Goal: Complete application form: Complete application form

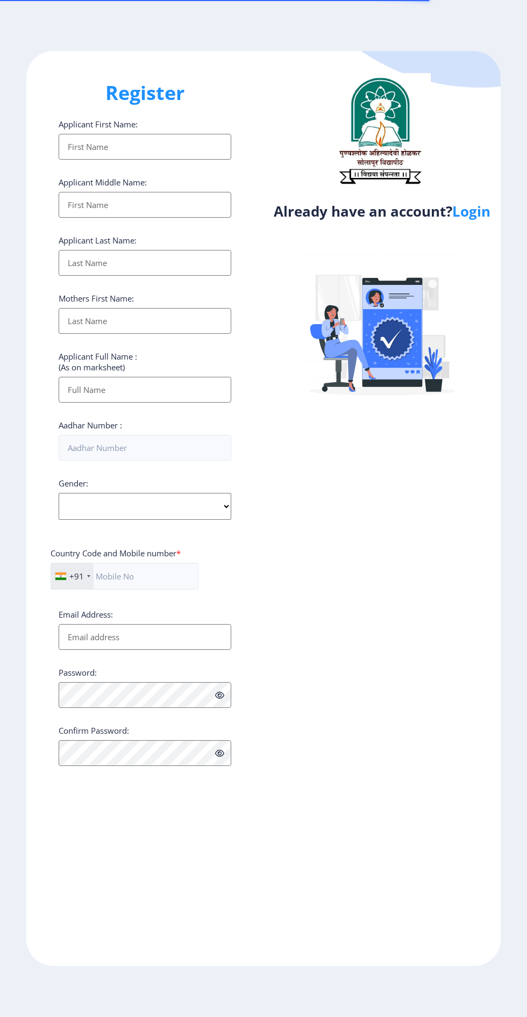
select select
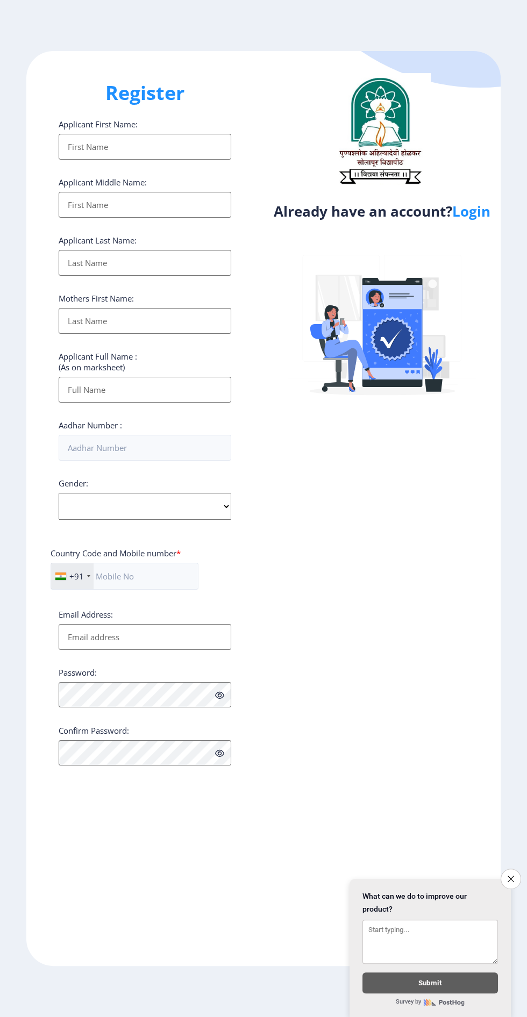
scroll to position [59, 0]
click at [504, 872] on button "Close survey" at bounding box center [510, 878] width 20 height 20
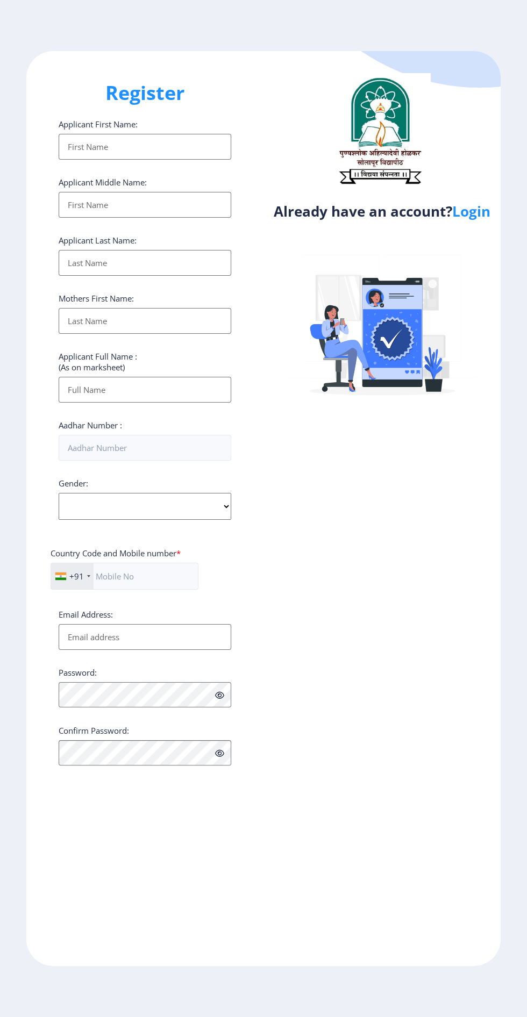
scroll to position [0, 0]
click at [473, 221] on link "Login" at bounding box center [471, 211] width 38 height 19
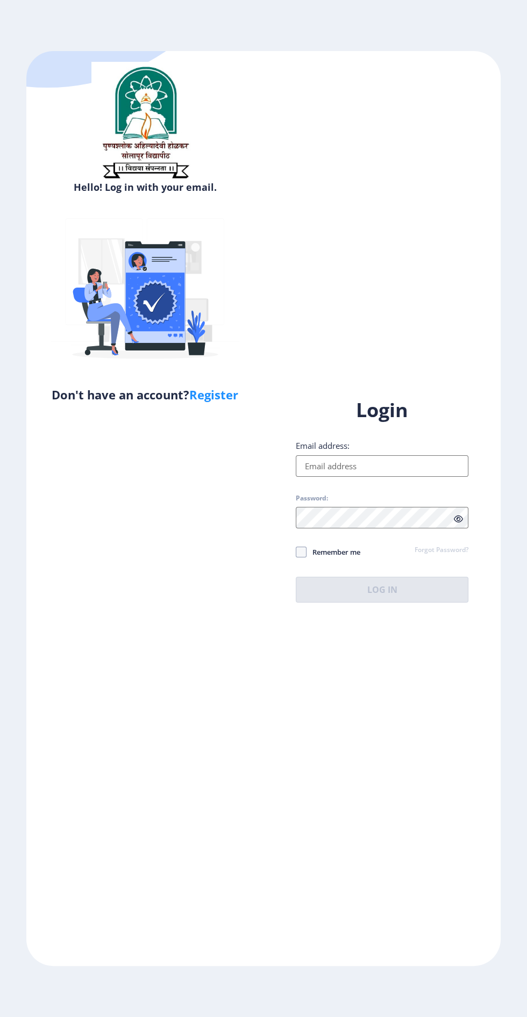
click at [428, 477] on input "Email address:" at bounding box center [382, 465] width 173 height 21
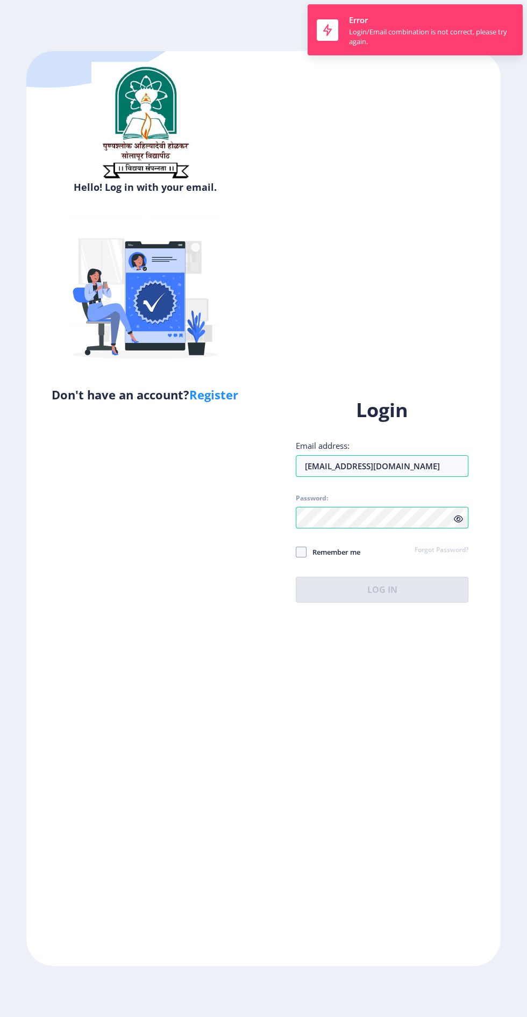
click at [301, 587] on div "Login Email address: [EMAIL_ADDRESS][DOMAIN_NAME] Password: Remember me Forgot …" at bounding box center [382, 499] width 173 height 205
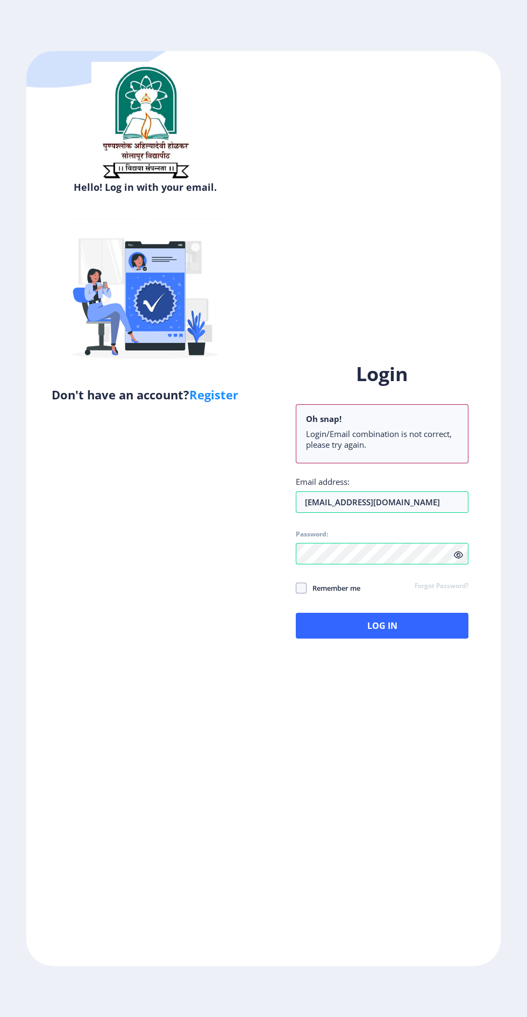
click at [458, 559] on icon at bounding box center [458, 555] width 9 height 8
click at [375, 638] on button "Log In" at bounding box center [382, 626] width 173 height 26
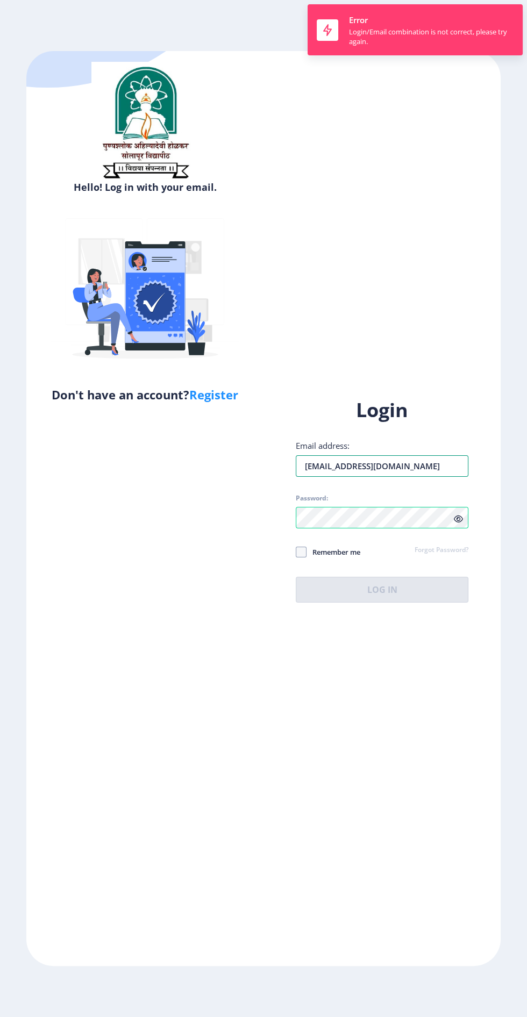
click at [423, 477] on input "[EMAIL_ADDRESS][DOMAIN_NAME]" at bounding box center [382, 465] width 173 height 21
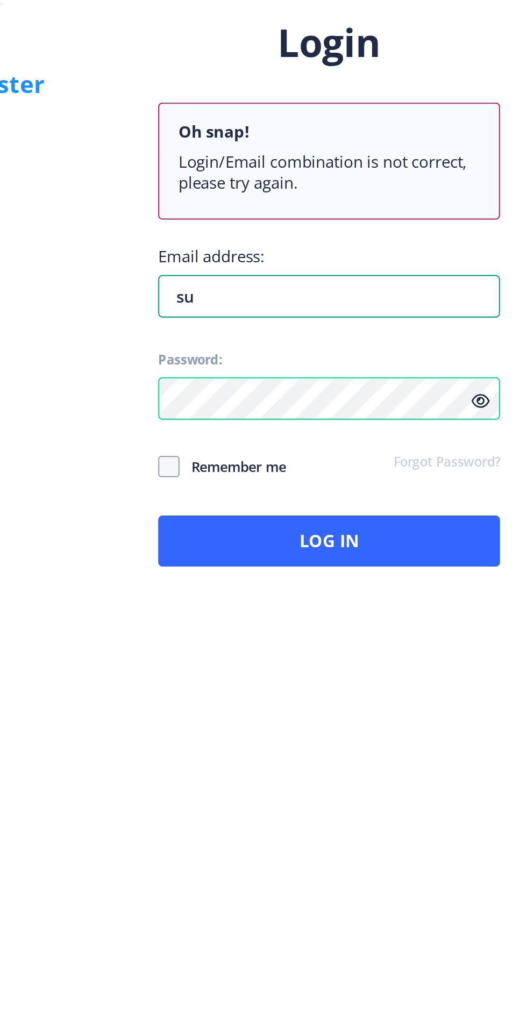
type input "s"
select select
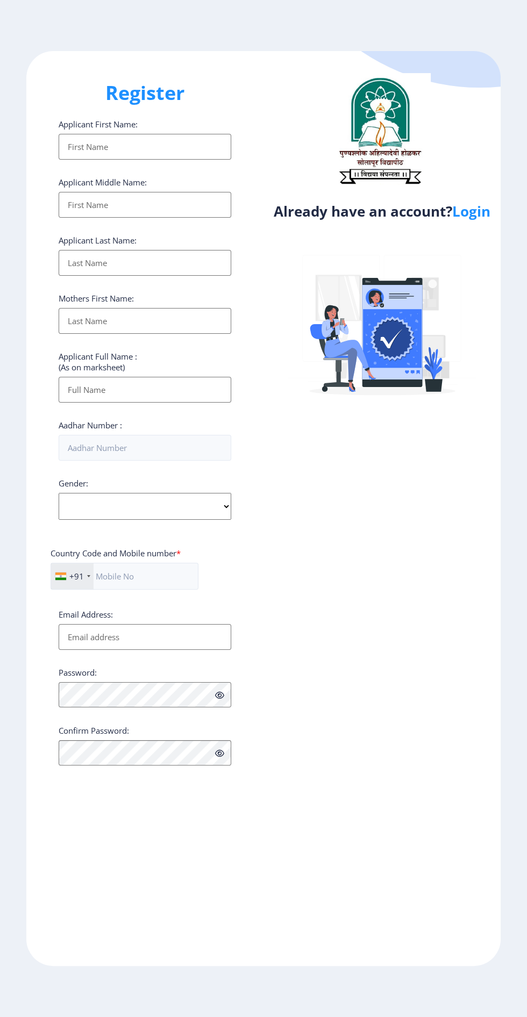
click at [474, 219] on link "Login" at bounding box center [471, 211] width 38 height 19
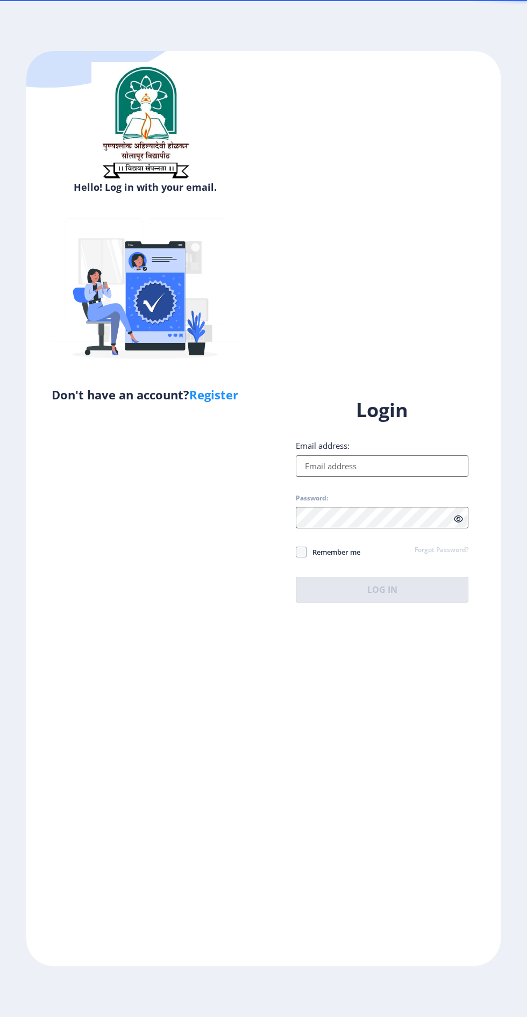
click at [408, 477] on input "Email address:" at bounding box center [382, 465] width 173 height 21
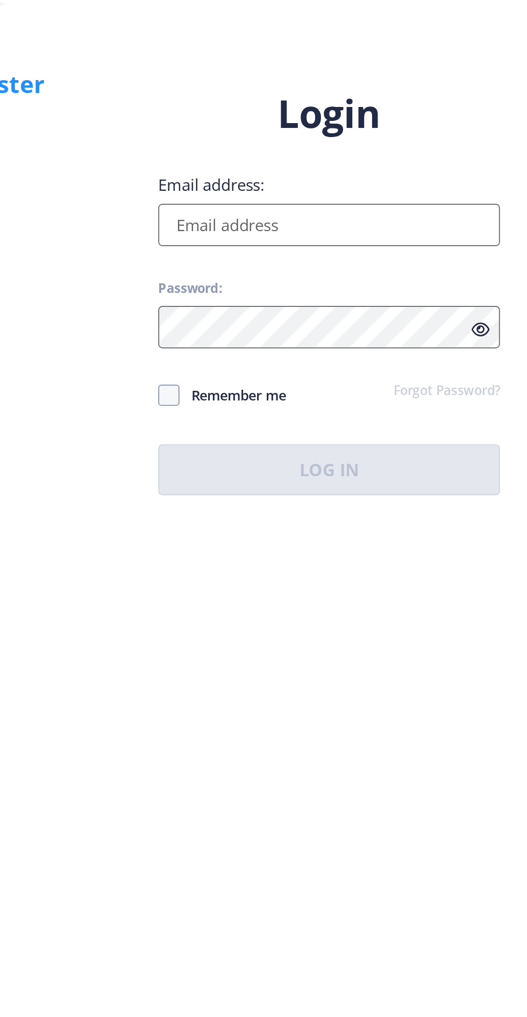
type input "9422529699"
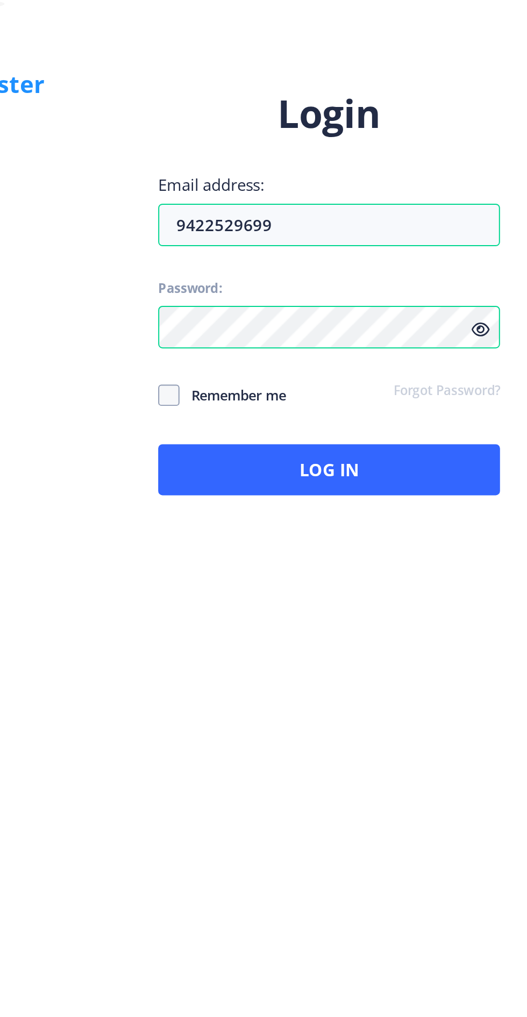
click at [456, 523] on icon at bounding box center [458, 519] width 9 height 8
click at [300, 557] on span at bounding box center [301, 552] width 11 height 11
click at [296, 552] on input "Remember me" at bounding box center [296, 551] width 1 height 1
checkbox input "true"
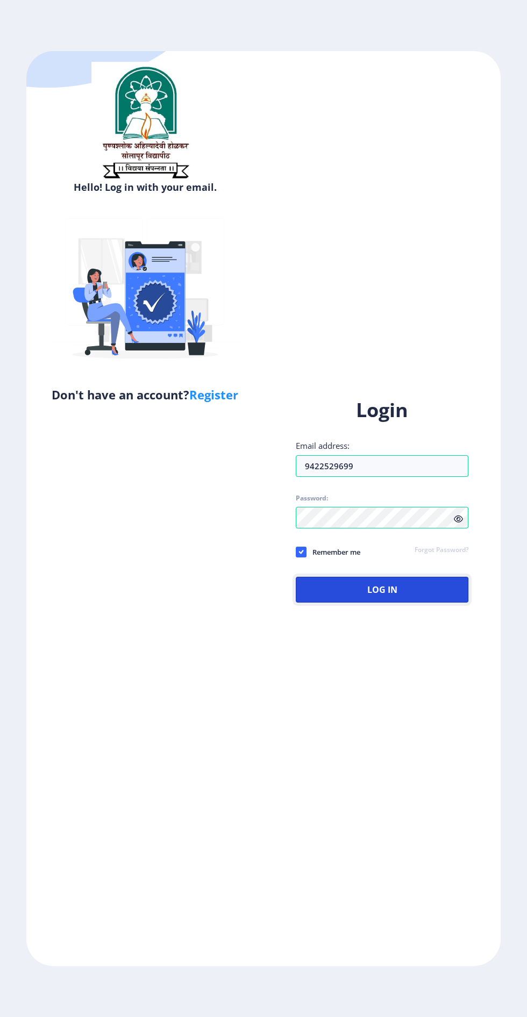
click at [387, 602] on button "Log In" at bounding box center [382, 590] width 173 height 26
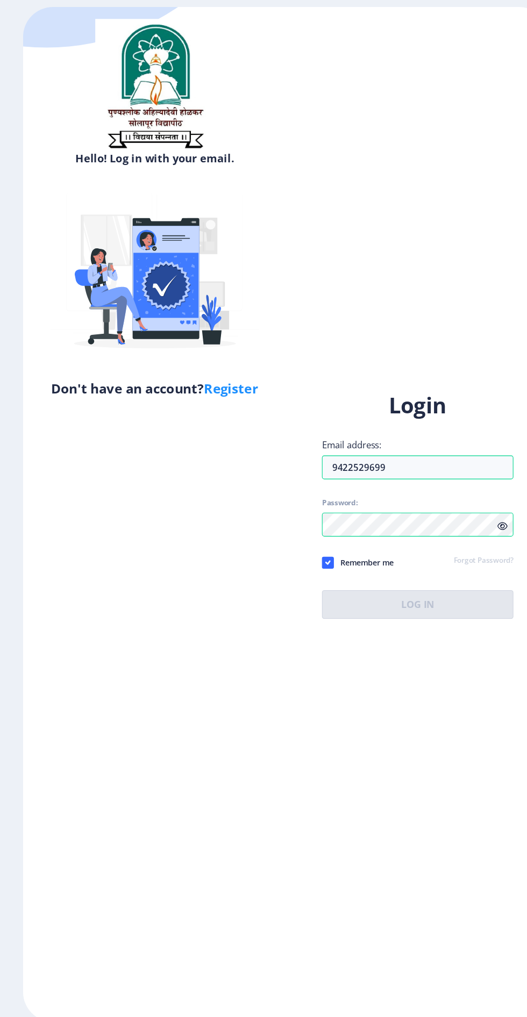
click at [211, 401] on link "Register" at bounding box center [213, 394] width 49 height 16
select select
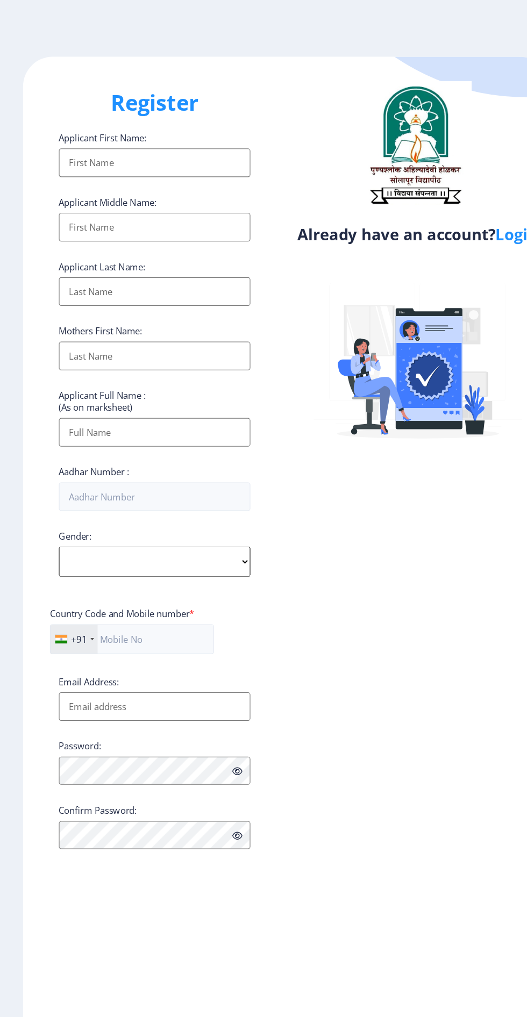
click at [72, 148] on input "Applicant First Name:" at bounding box center [145, 147] width 173 height 26
type input "Sushant"
type input "[PERSON_NAME]"
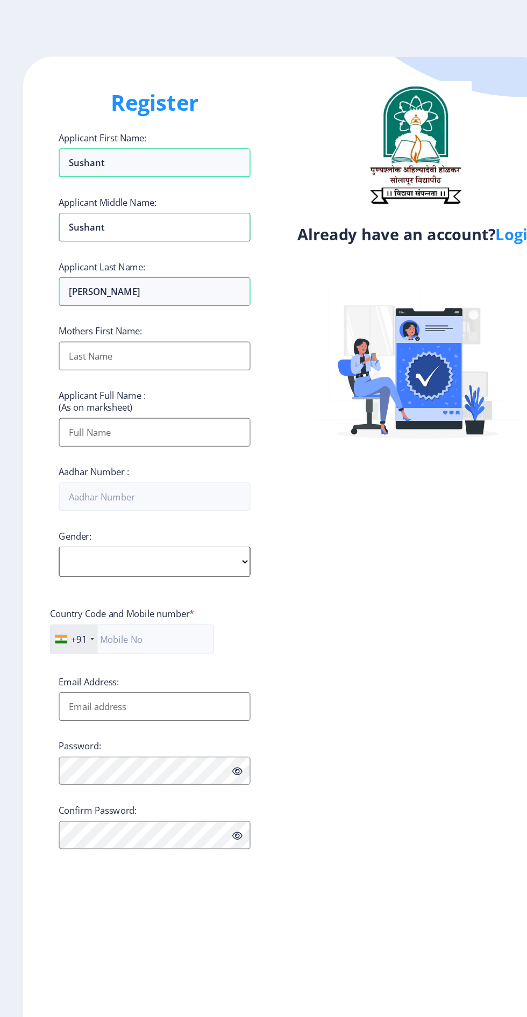
click at [100, 205] on input "Sushant" at bounding box center [145, 205] width 173 height 26
type input "S"
type input "[PERSON_NAME]"
click at [80, 327] on input "Applicant First Name:" at bounding box center [145, 321] width 173 height 26
type input "Geeta"
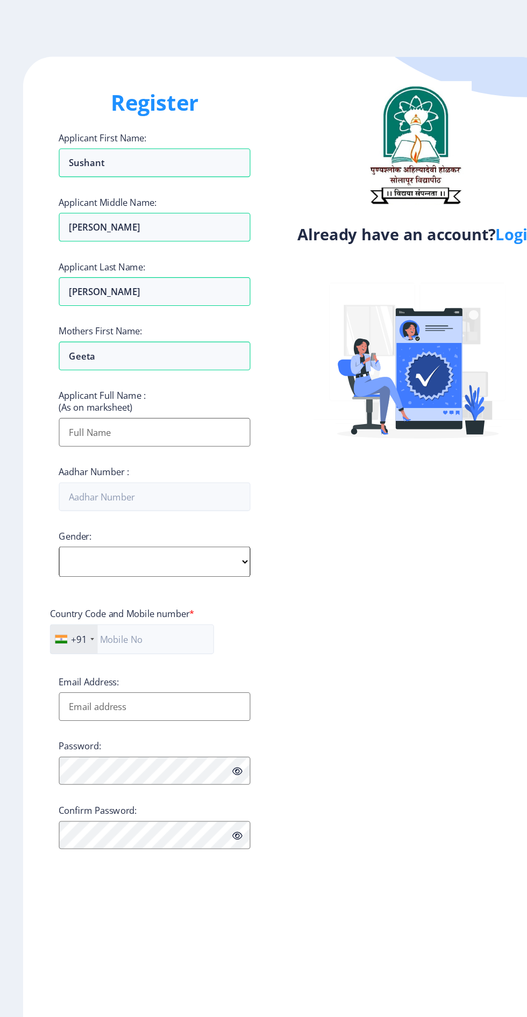
click at [79, 392] on input "Applicant First Name:" at bounding box center [145, 390] width 173 height 26
click at [87, 393] on input "[PERSON_NAME] [PERSON_NAME]" at bounding box center [145, 390] width 173 height 26
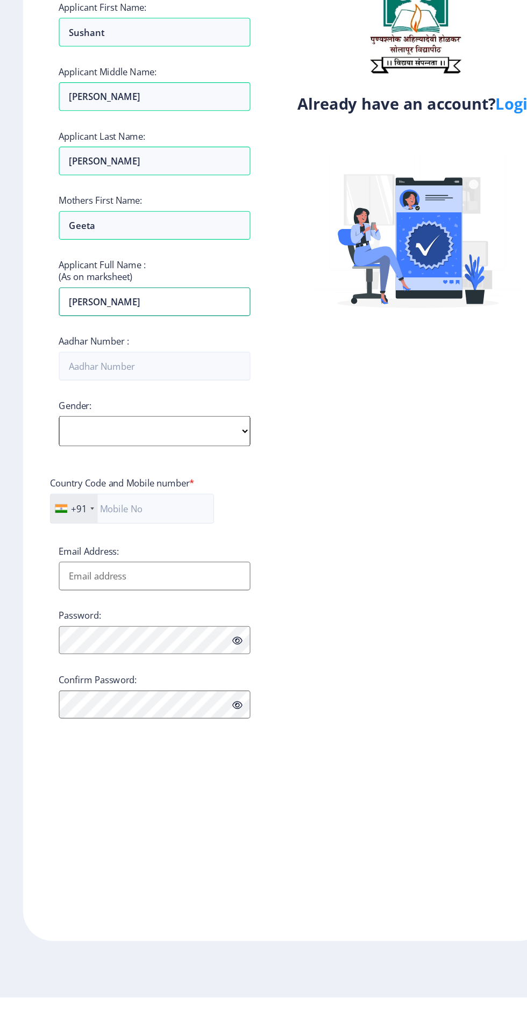
type input "[PERSON_NAME]"
click at [88, 512] on select "Select Gender [DEMOGRAPHIC_DATA] [DEMOGRAPHIC_DATA] Other" at bounding box center [145, 506] width 173 height 27
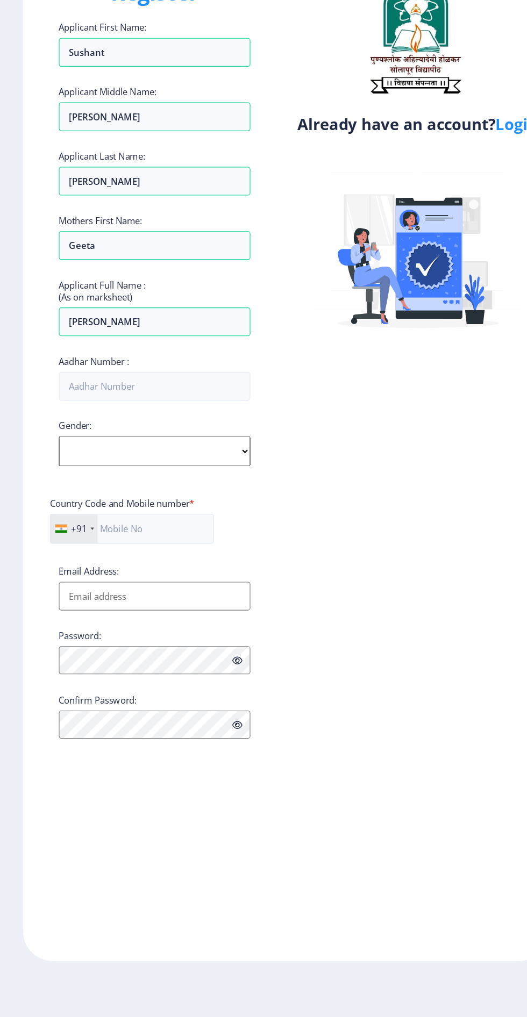
select select "[DEMOGRAPHIC_DATA]"
click at [125, 573] on input "text" at bounding box center [125, 576] width 148 height 27
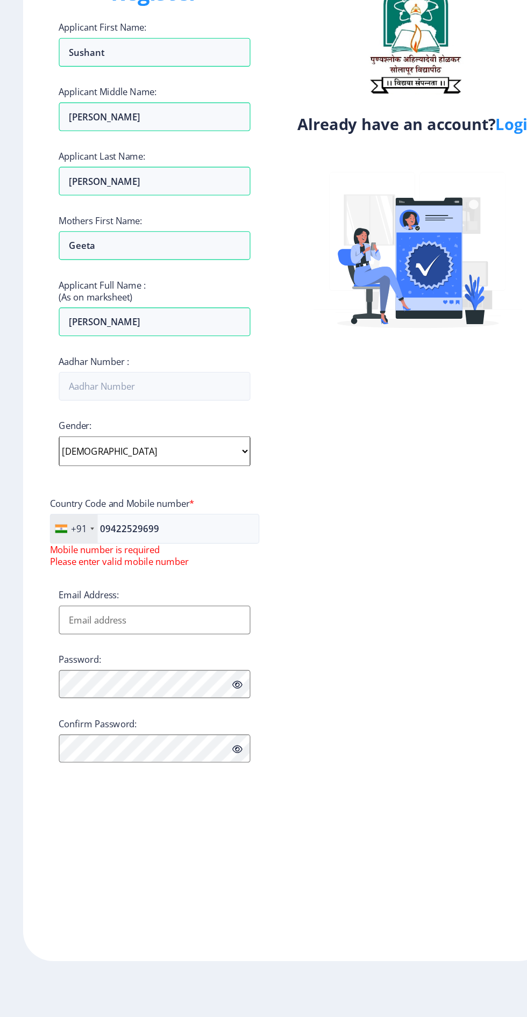
click at [88, 577] on div at bounding box center [88, 576] width 3 height 2
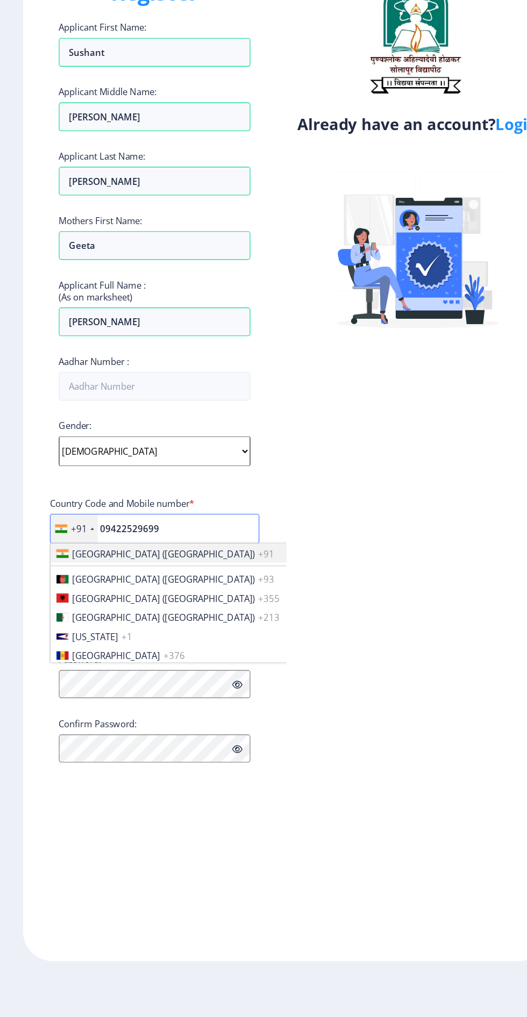
click at [105, 579] on input "09422529699" at bounding box center [145, 576] width 189 height 27
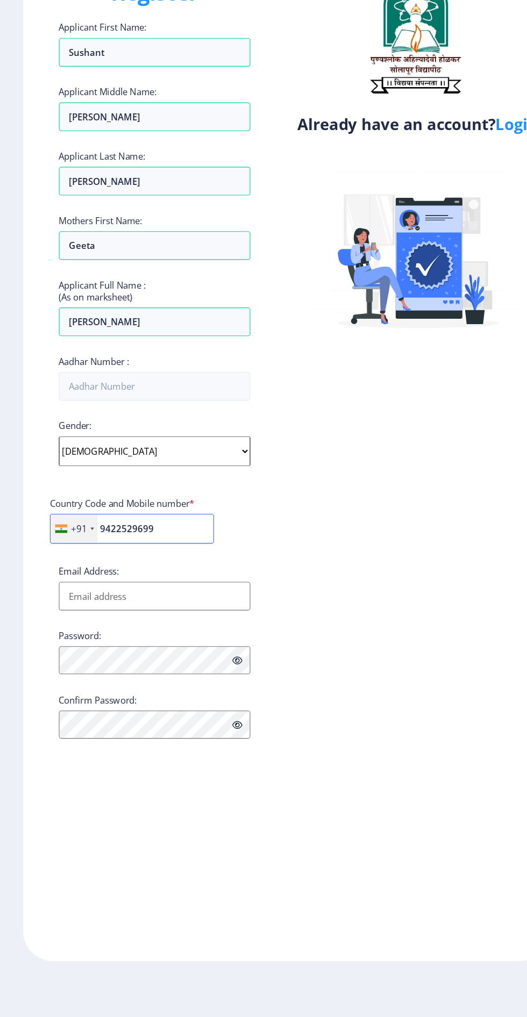
type input "9422529699"
click at [95, 640] on input "Email Address:" at bounding box center [145, 637] width 173 height 26
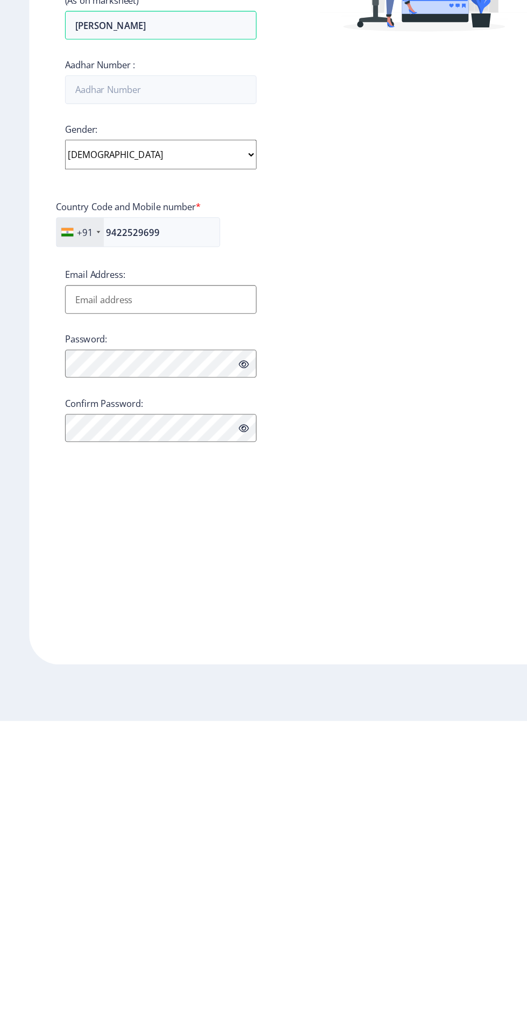
type input "[EMAIL_ADDRESS][DOMAIN_NAME]"
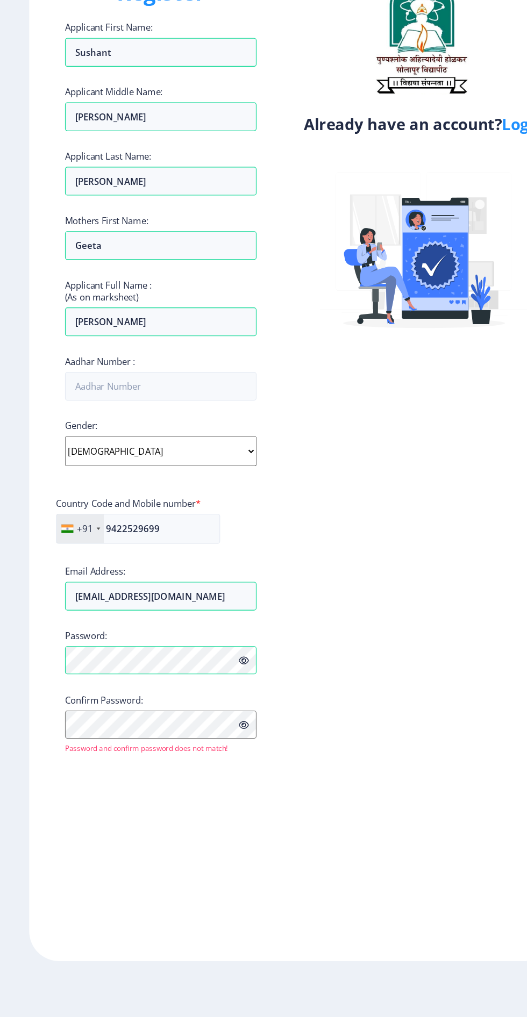
click at [219, 695] on icon at bounding box center [219, 695] width 9 height 8
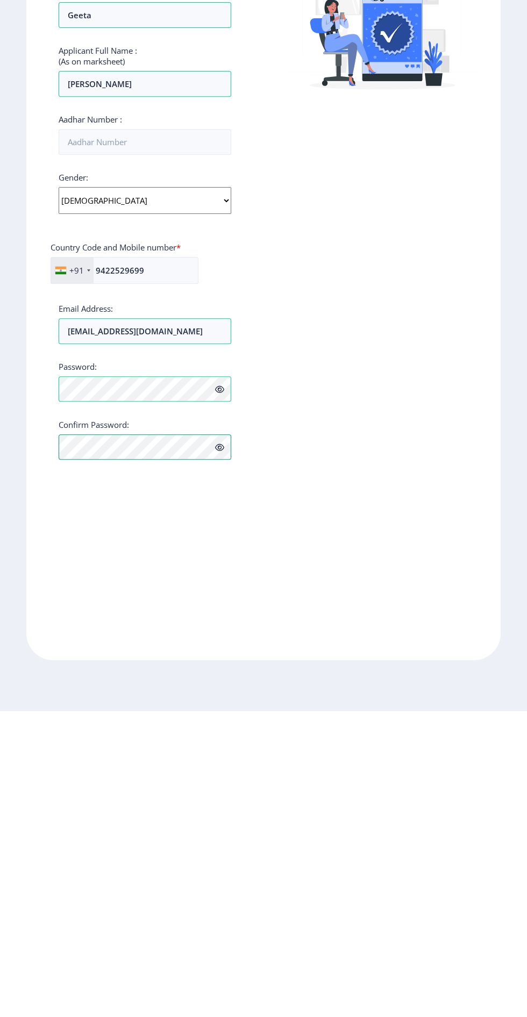
scroll to position [1, 0]
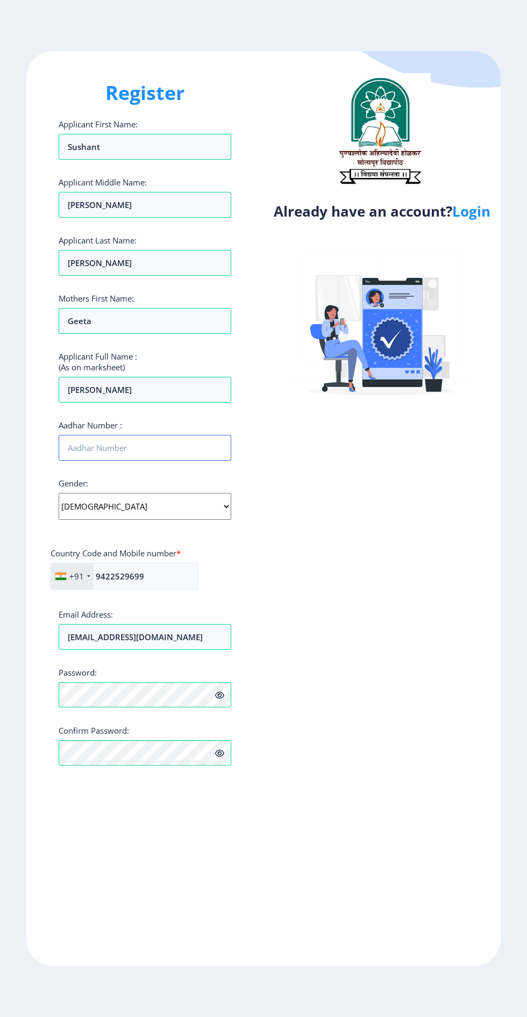
click at [83, 449] on input "Aadhar Number :" at bounding box center [145, 448] width 173 height 26
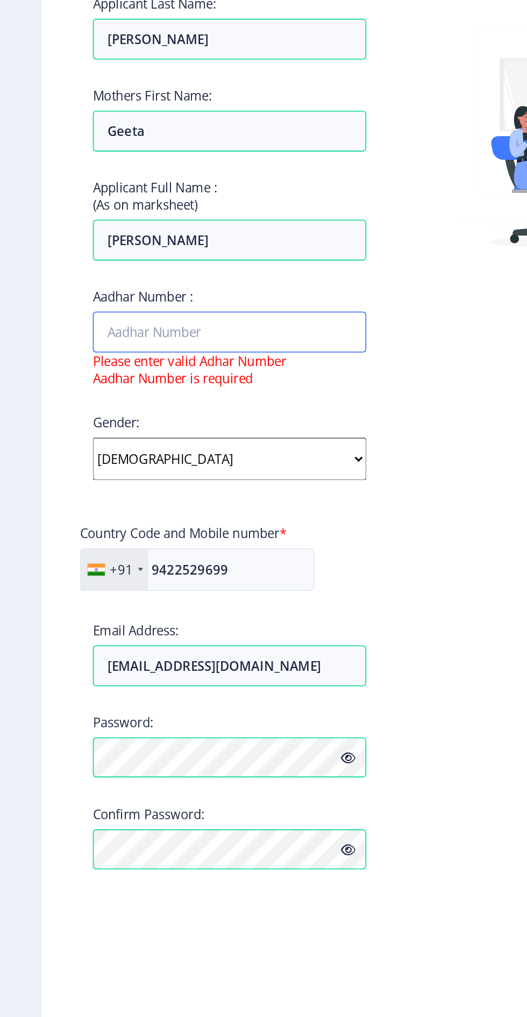
click at [70, 446] on input "Aadhar Number :" at bounding box center [145, 448] width 173 height 26
click at [116, 446] on input "24019592" at bounding box center [145, 448] width 173 height 26
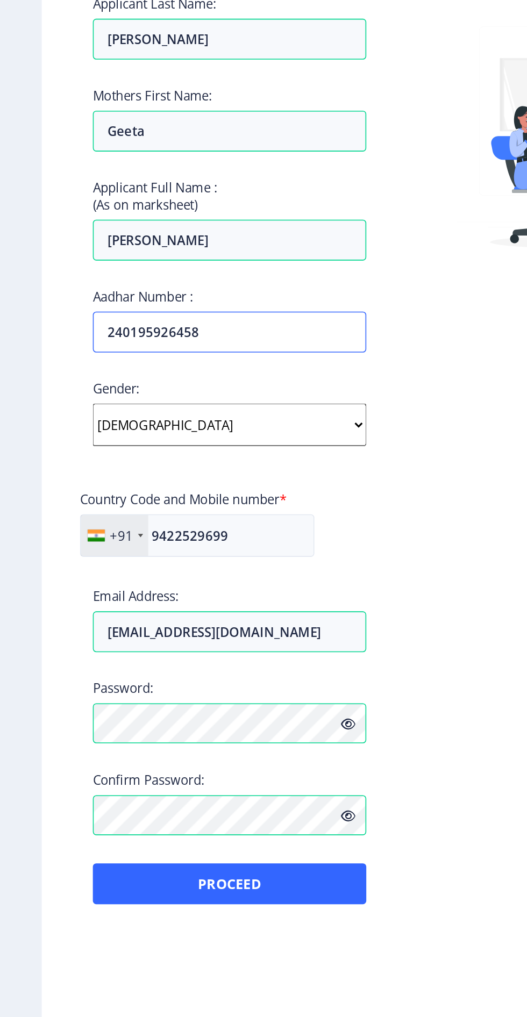
scroll to position [0, 0]
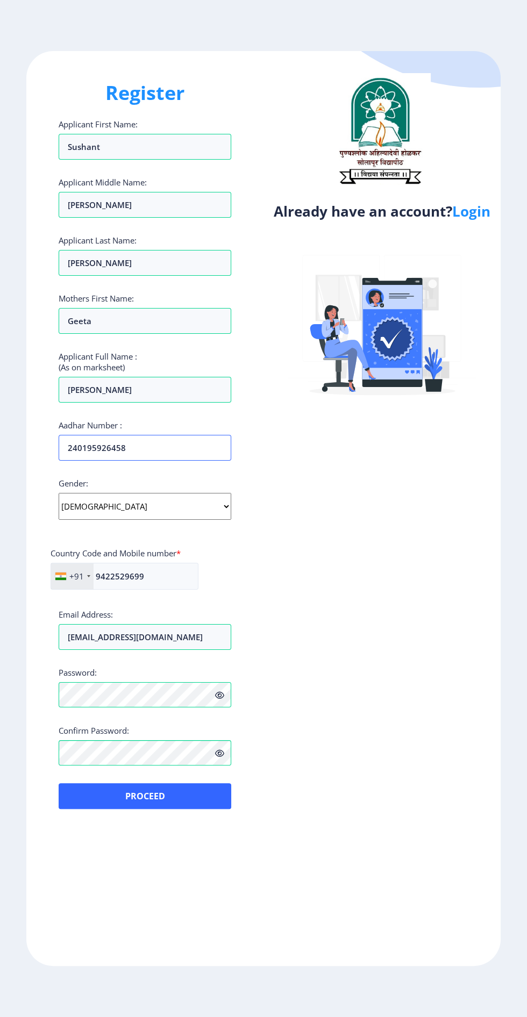
type input "240195926458"
click at [163, 797] on button "Proceed" at bounding box center [145, 796] width 173 height 26
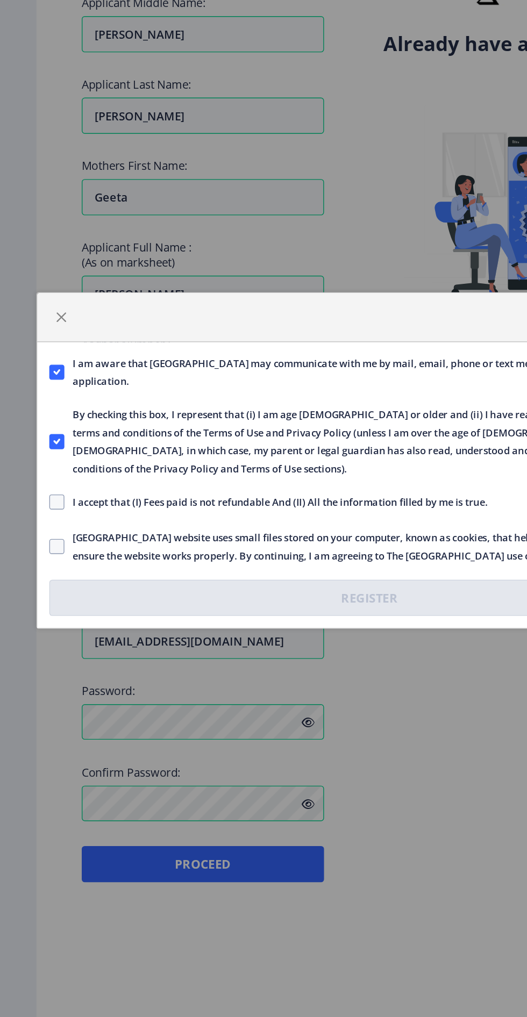
click at [43, 533] on span at bounding box center [40, 538] width 11 height 11
click at [36, 538] on input "I accept that (I) Fees paid is not refundable And (II) All the information fill…" at bounding box center [35, 538] width 1 height 1
checkbox input "true"
click at [45, 571] on span at bounding box center [40, 569] width 11 height 11
click at [36, 570] on input "[GEOGRAPHIC_DATA] website uses small files stored on your computer, known as co…" at bounding box center [35, 570] width 1 height 1
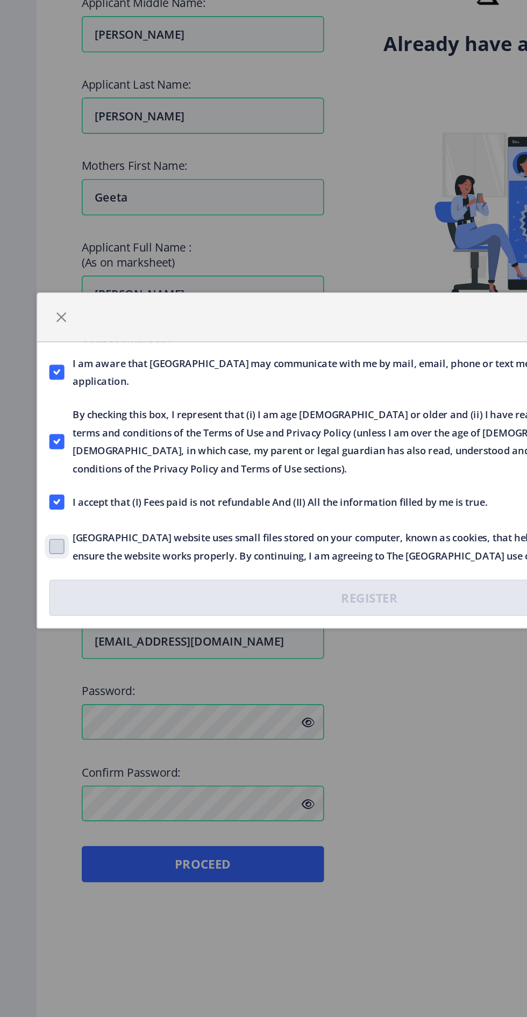
checkbox input "true"
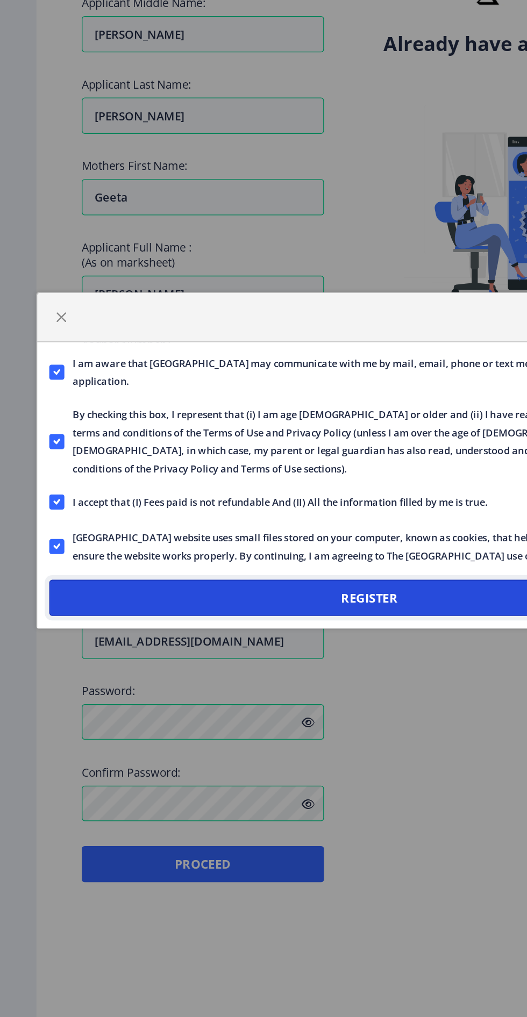
click at [318, 601] on button "Register" at bounding box center [263, 606] width 456 height 26
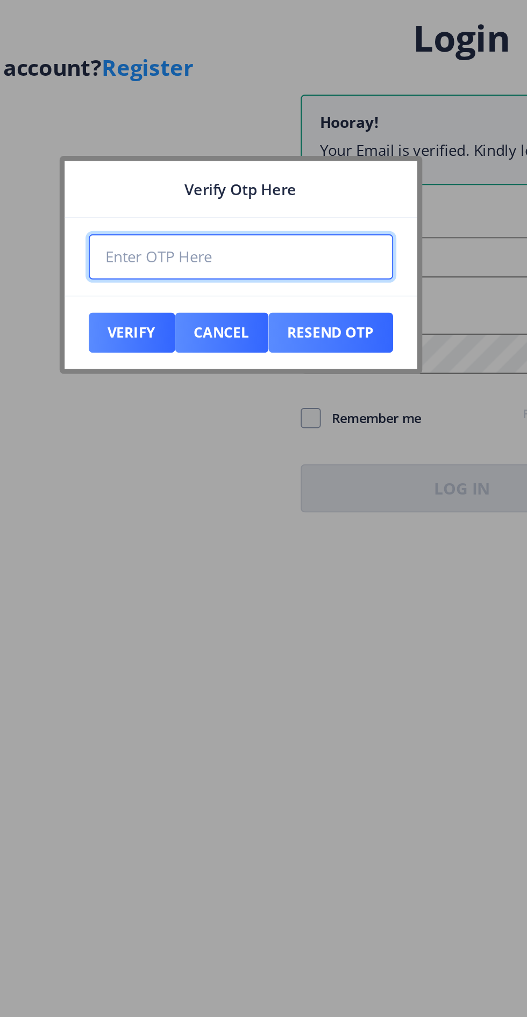
click at [209, 498] on input "number" at bounding box center [263, 496] width 163 height 24
type input "743725"
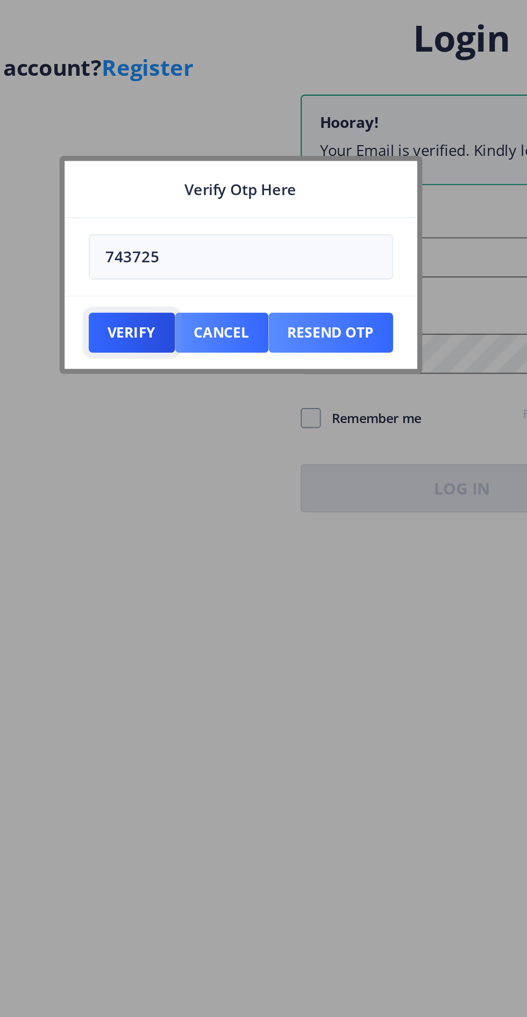
click at [200, 536] on button "Verify" at bounding box center [205, 536] width 46 height 21
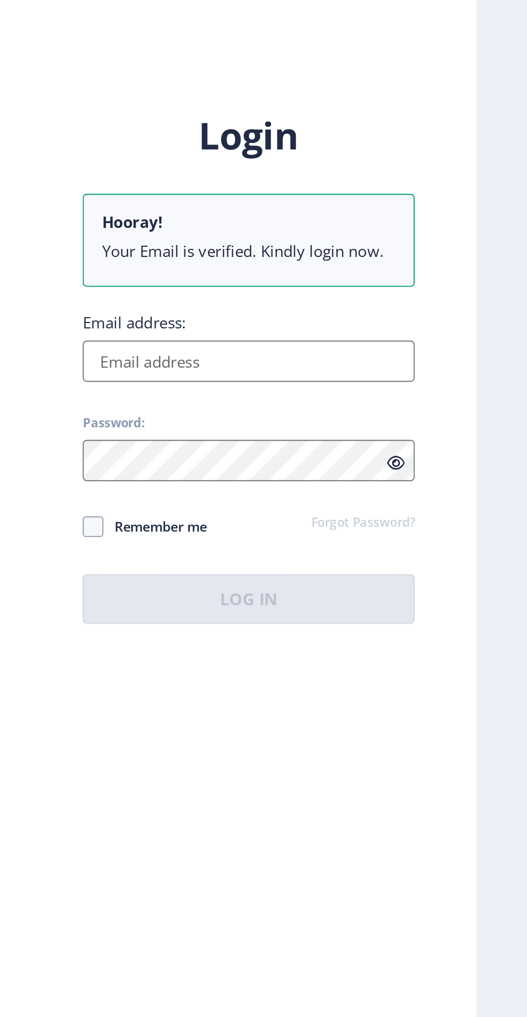
click at [316, 507] on input "Email address:" at bounding box center [382, 496] width 173 height 21
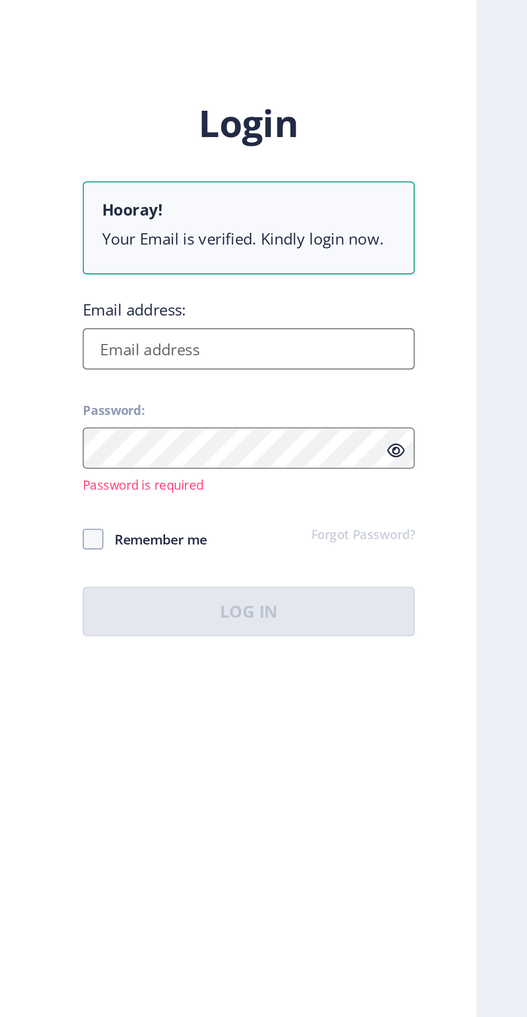
type input "[EMAIL_ADDRESS][DOMAIN_NAME]"
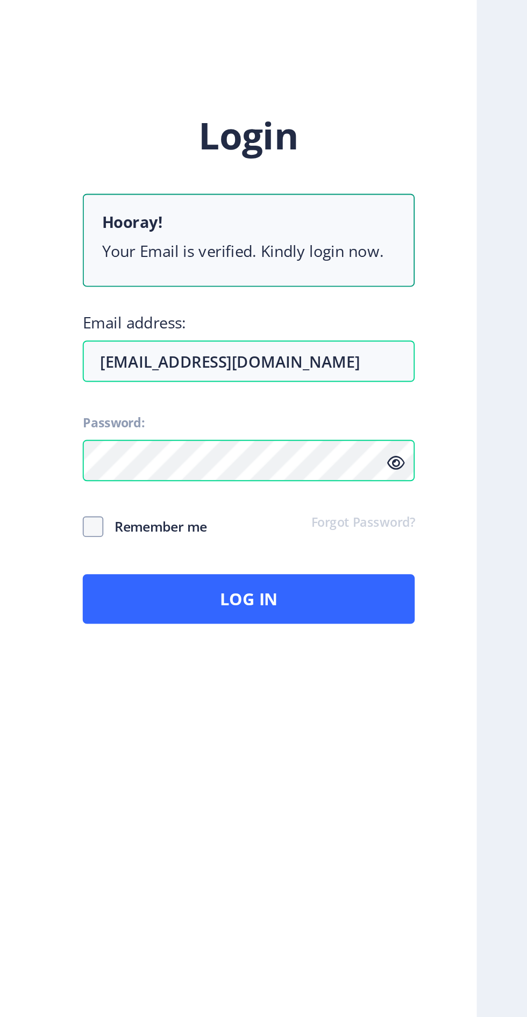
click at [459, 554] on icon at bounding box center [458, 549] width 9 height 8
click at [303, 588] on span at bounding box center [301, 582] width 11 height 11
click at [296, 583] on input "Remember me" at bounding box center [296, 582] width 1 height 1
checkbox input "true"
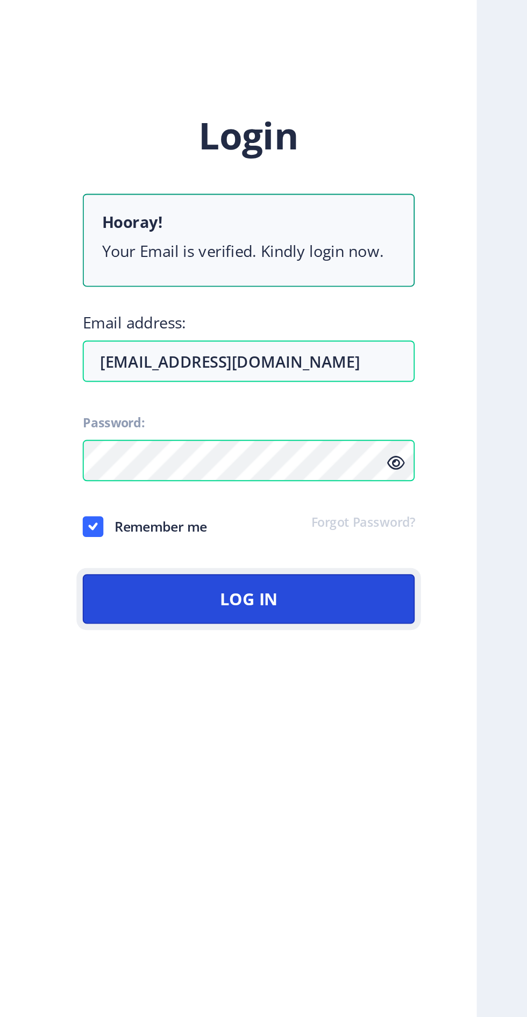
click at [432, 633] on button "Log In" at bounding box center [382, 620] width 173 height 26
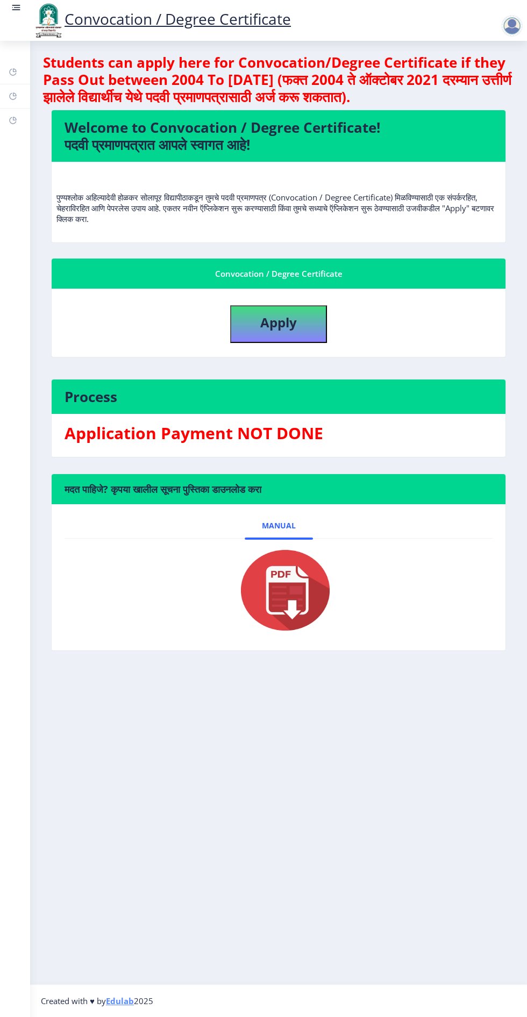
click at [505, 28] on div at bounding box center [511, 25] width 21 height 21
click at [16, 7] on rect at bounding box center [17, 7] width 6 height 1
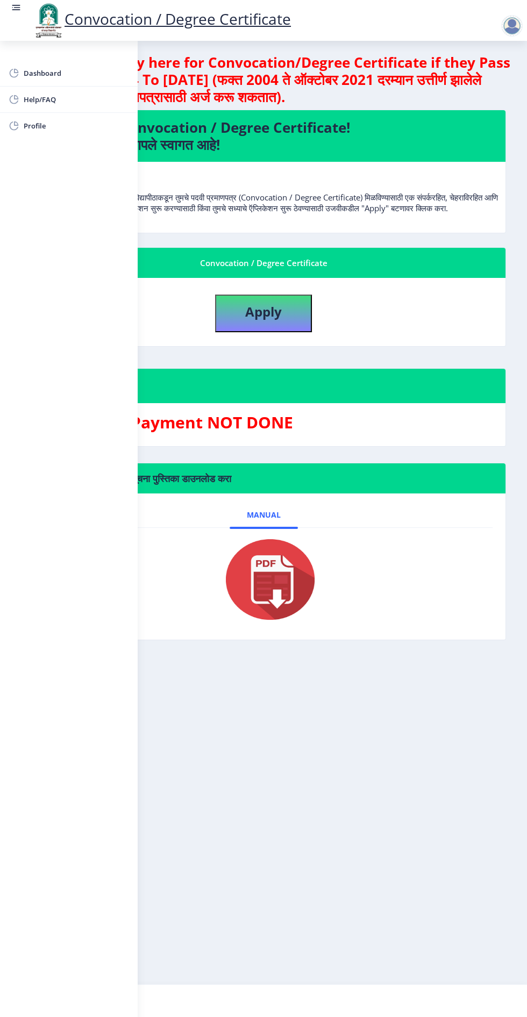
click at [232, 130] on h4 "Welcome to Convocation / Degree Certificate! पदवी प्रमाणपत्रात आपले स्वागत आहे!" at bounding box center [263, 136] width 458 height 34
click at [256, 320] on b "Apply" at bounding box center [263, 312] width 37 height 18
select select
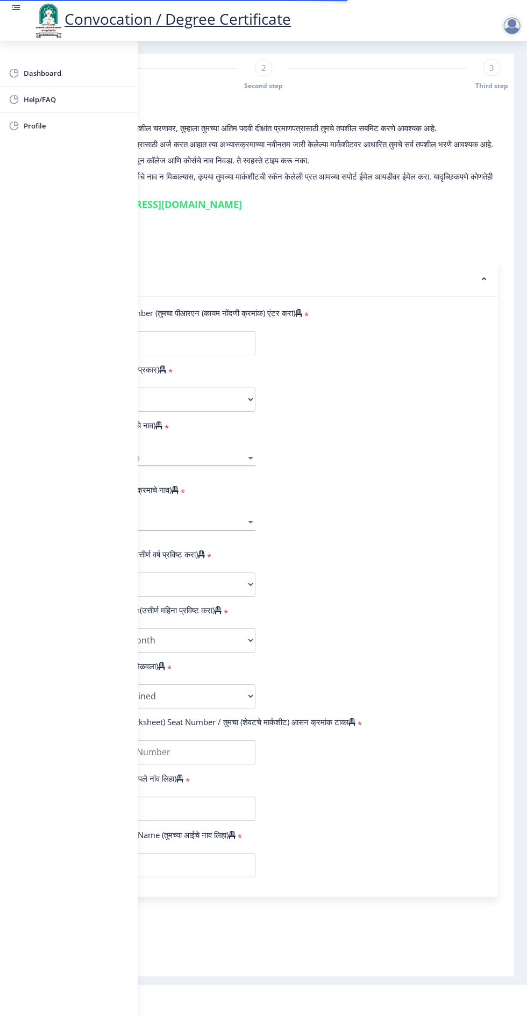
click at [17, 8] on rect at bounding box center [17, 7] width 6 height 1
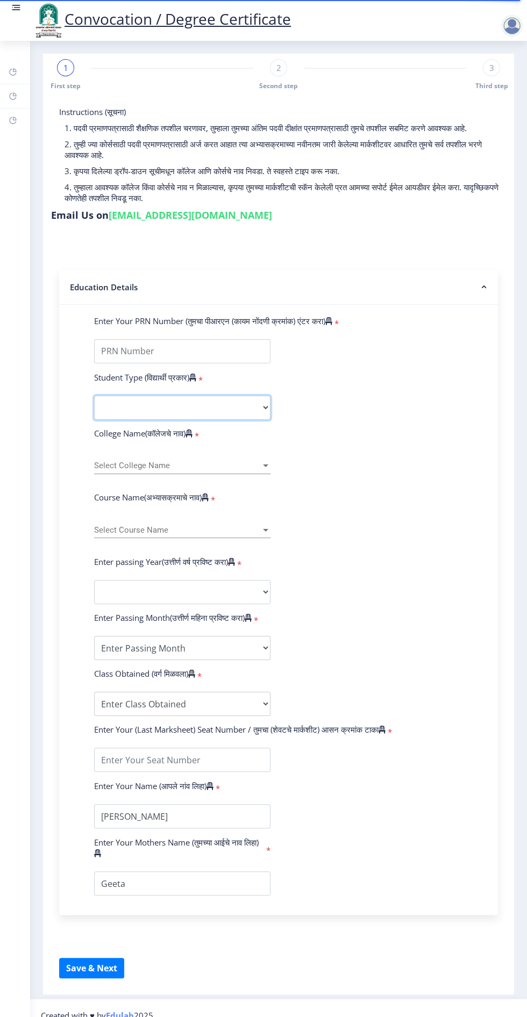
click at [257, 406] on select "Select Student Type Regular External" at bounding box center [182, 408] width 176 height 24
select select "Regular"
click at [262, 464] on div at bounding box center [266, 465] width 10 height 9
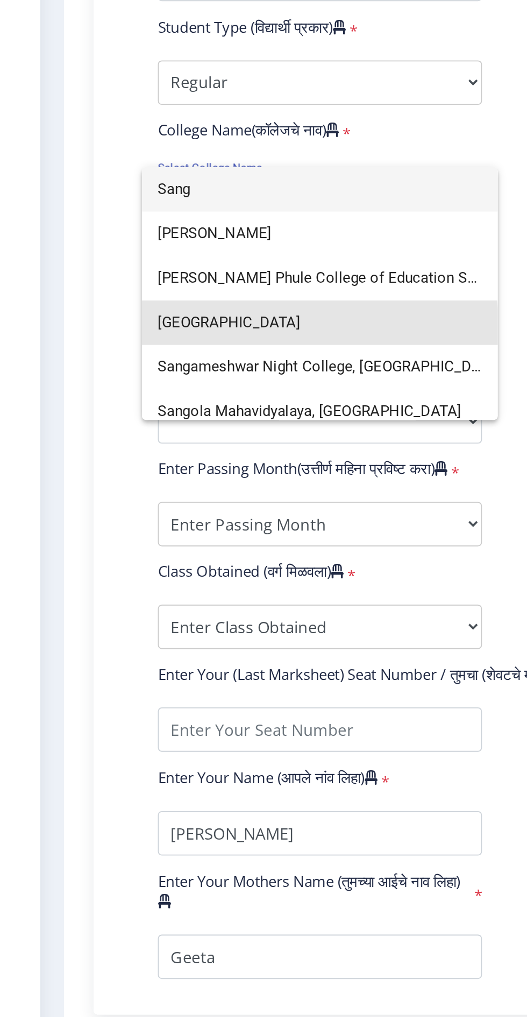
type input "Sang"
click at [113, 542] on span "[GEOGRAPHIC_DATA]" at bounding box center [182, 538] width 176 height 24
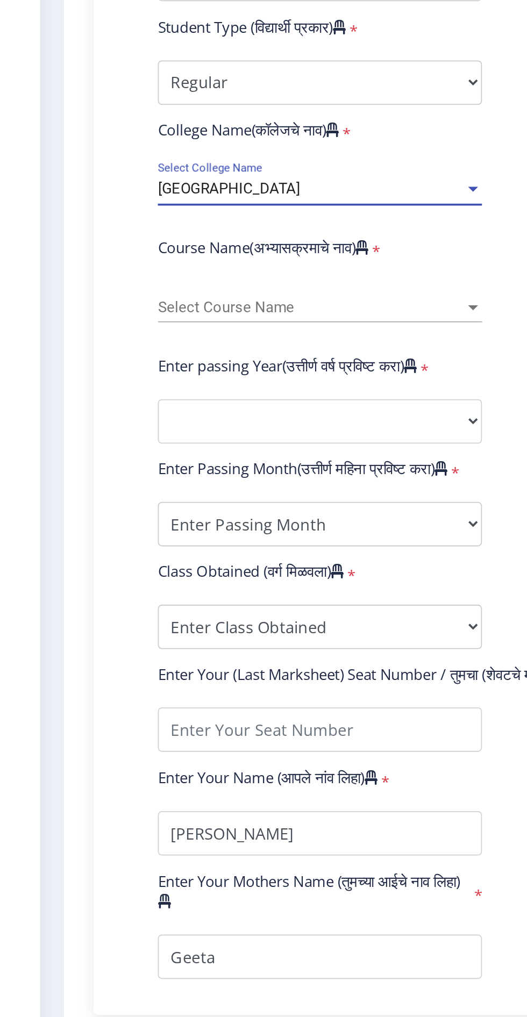
click at [110, 530] on span "Select Course Name" at bounding box center [177, 530] width 167 height 9
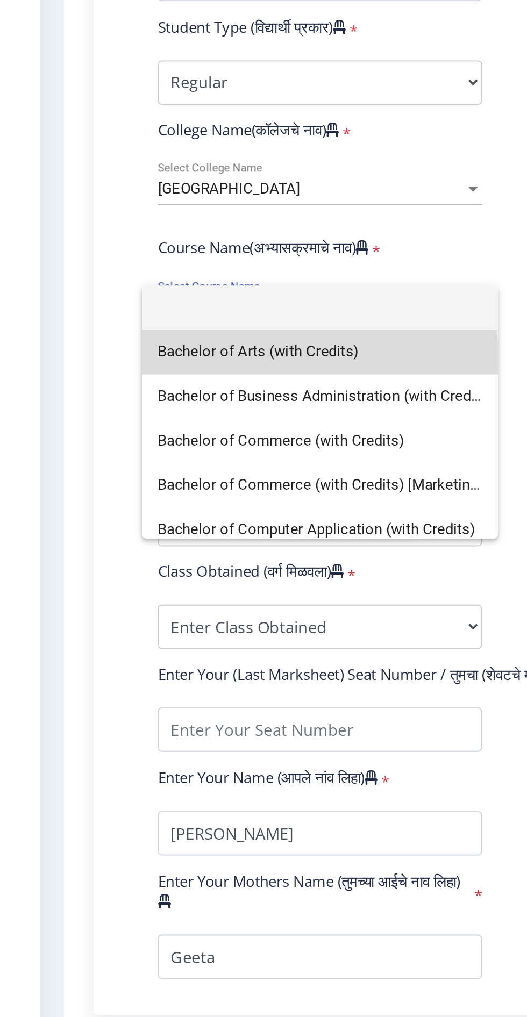
click at [111, 558] on span "Bachelor of Arts (with Credits)" at bounding box center [182, 554] width 176 height 24
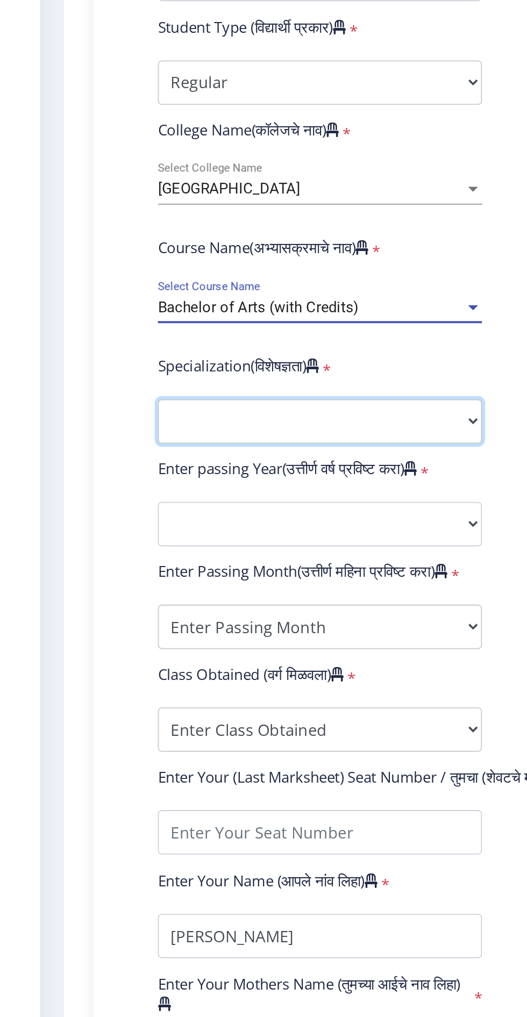
click at [114, 590] on select "Specialization English Geography Hindi Marathi Music Sanskrit Urdu Ancient Indi…" at bounding box center [182, 592] width 176 height 24
select select "Psychology"
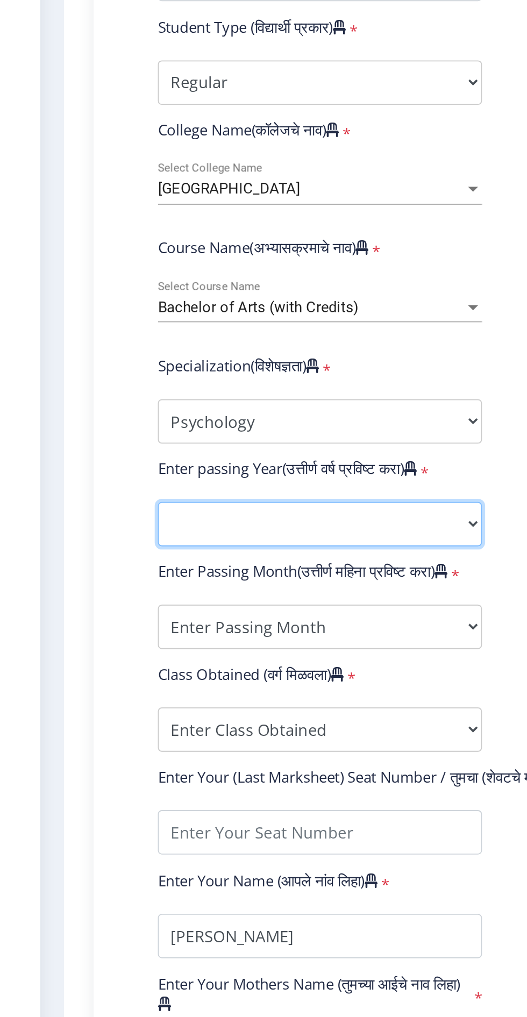
click at [260, 642] on select "2025 2024 2023 2022 2021 2020 2019 2018 2017 2016 2015 2014 2013 2012 2011 2010…" at bounding box center [182, 648] width 176 height 24
select select "2023"
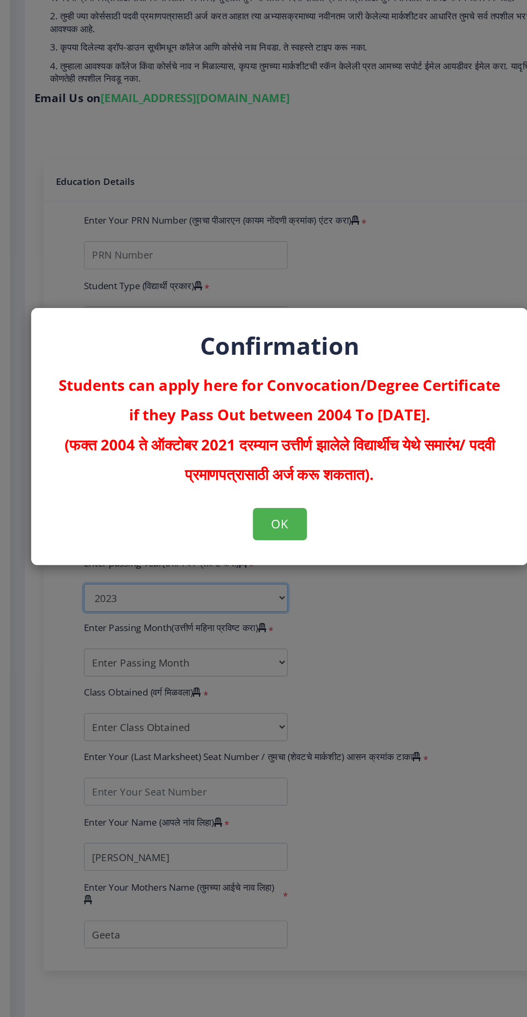
scroll to position [2, 0]
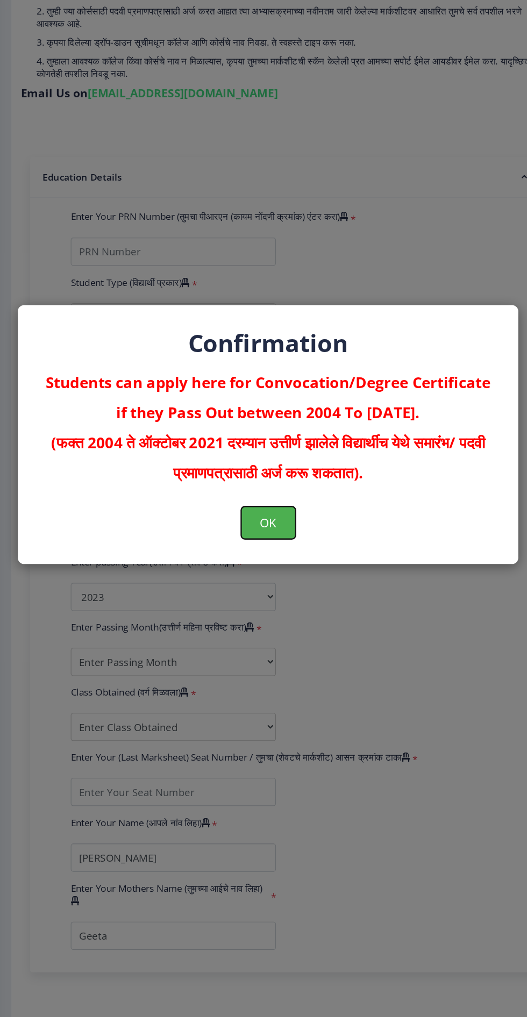
click at [270, 591] on button "OK" at bounding box center [263, 584] width 47 height 28
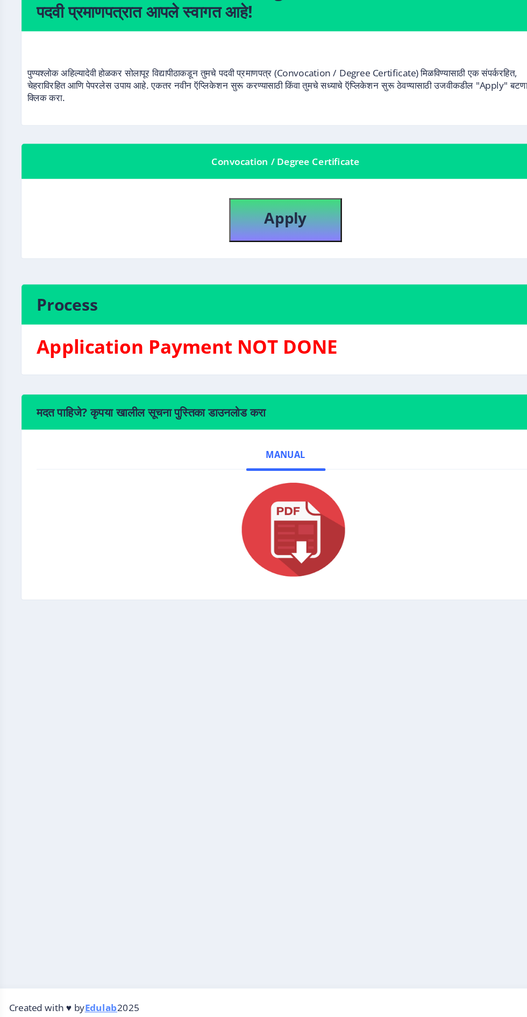
select select
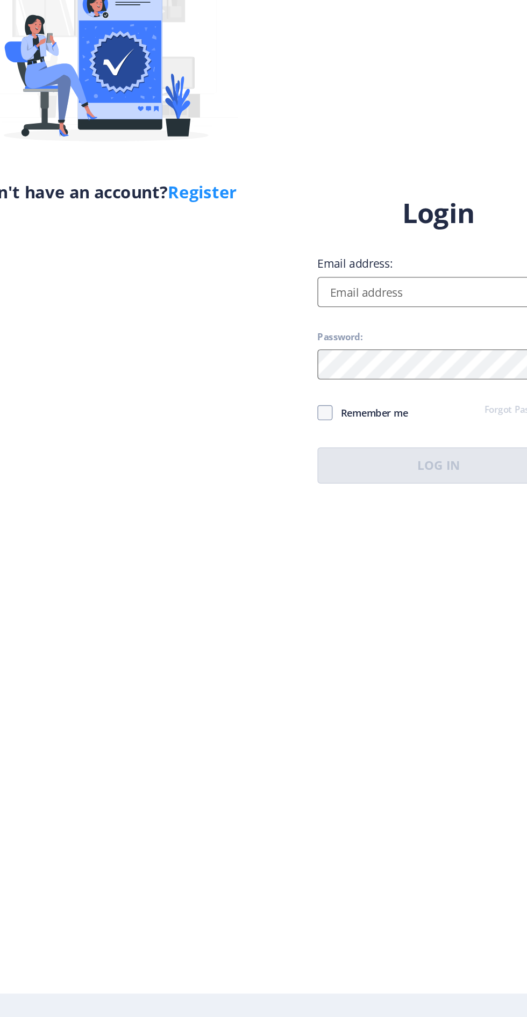
select select
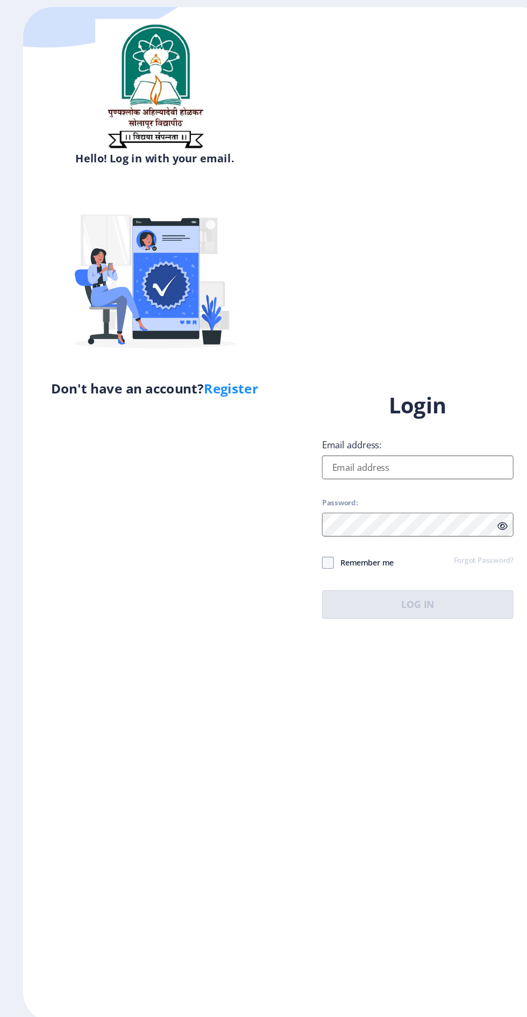
select select
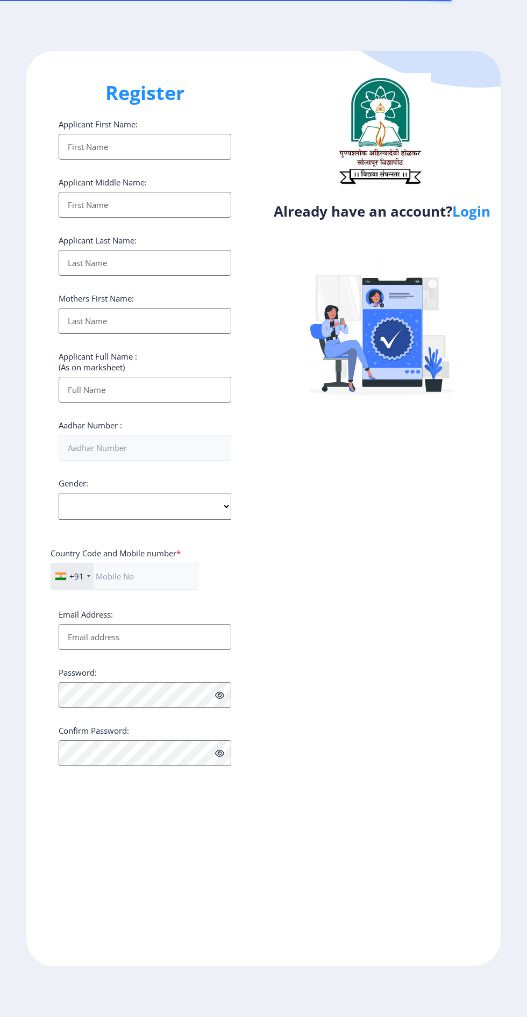
select select
click at [479, 220] on link "Login" at bounding box center [471, 211] width 38 height 19
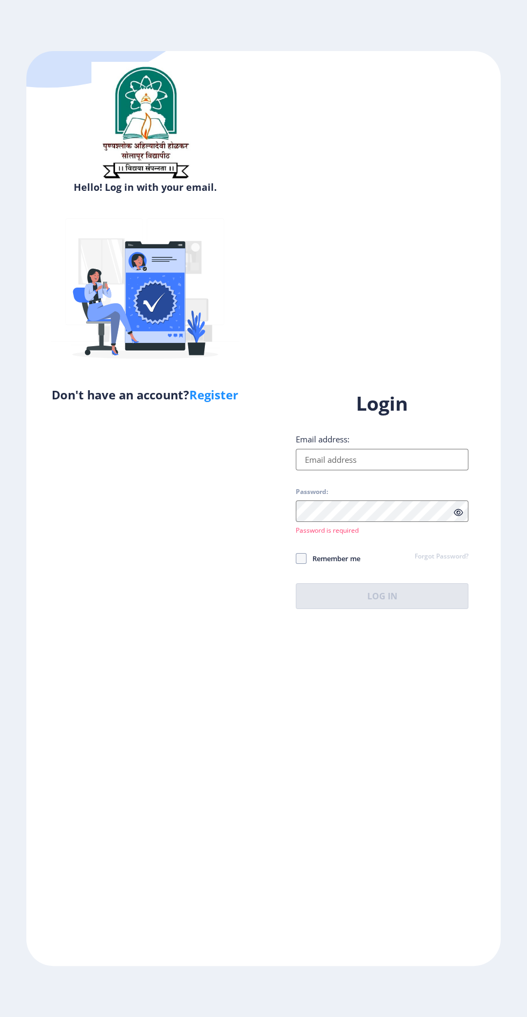
type input "[EMAIL_ADDRESS][DOMAIN_NAME]"
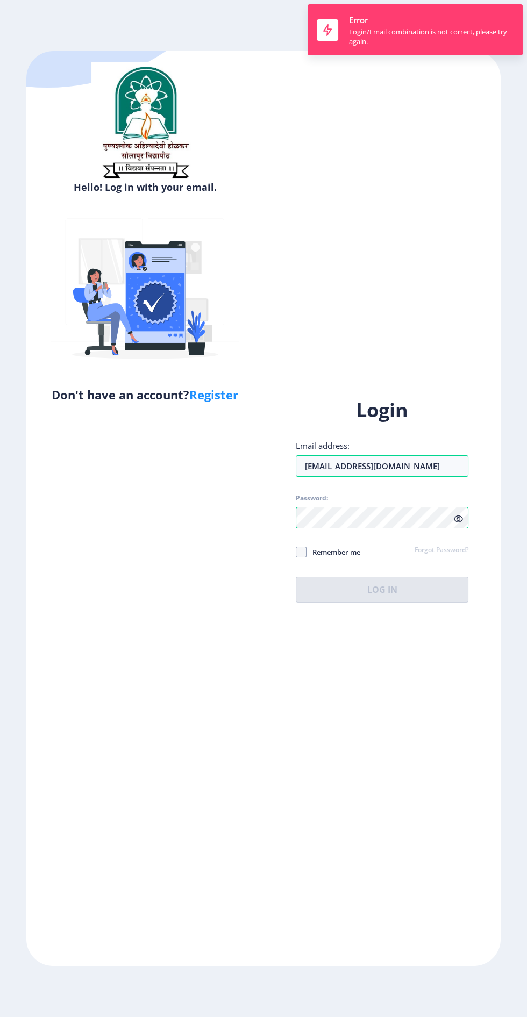
click at [458, 556] on div "Login Email address: [EMAIL_ADDRESS][DOMAIN_NAME] Password: Remember me Forgot …" at bounding box center [382, 499] width 173 height 205
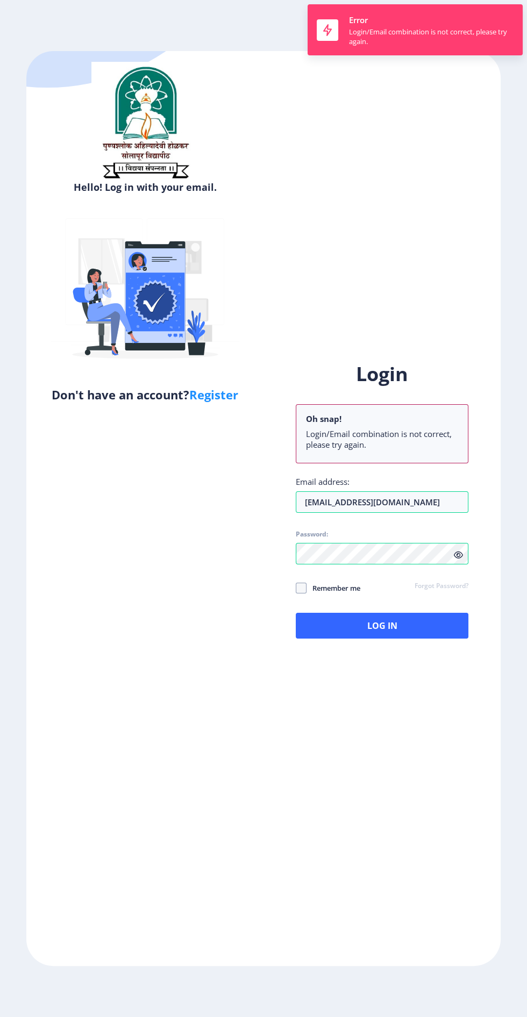
click at [459, 559] on icon at bounding box center [458, 555] width 9 height 8
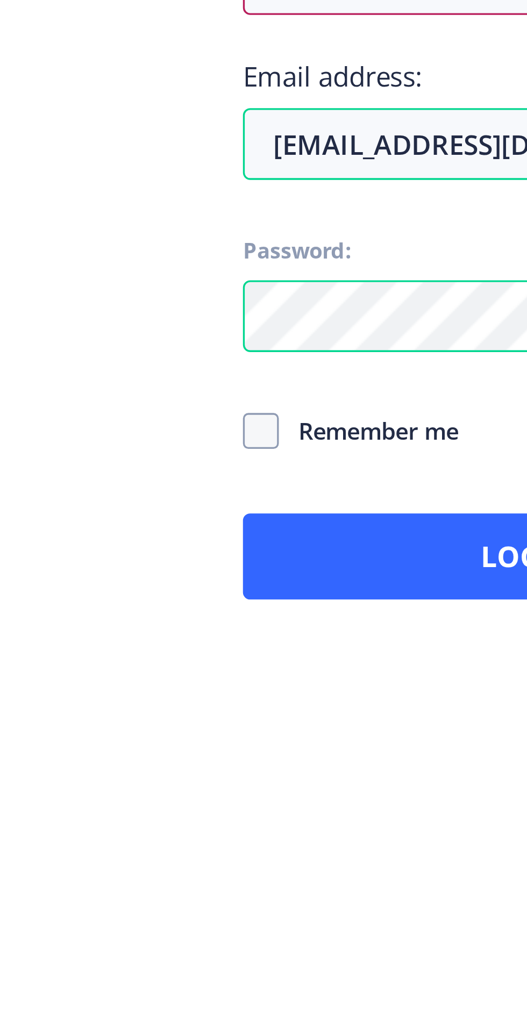
scroll to position [6, 0]
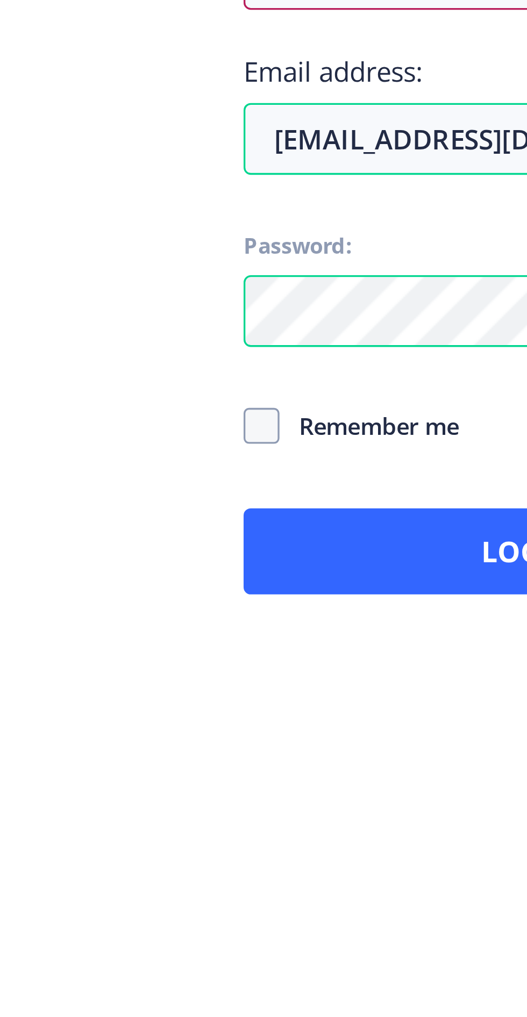
click at [304, 593] on span at bounding box center [301, 588] width 11 height 11
click at [296, 588] on input "Remember me" at bounding box center [296, 587] width 1 height 1
checkbox input "true"
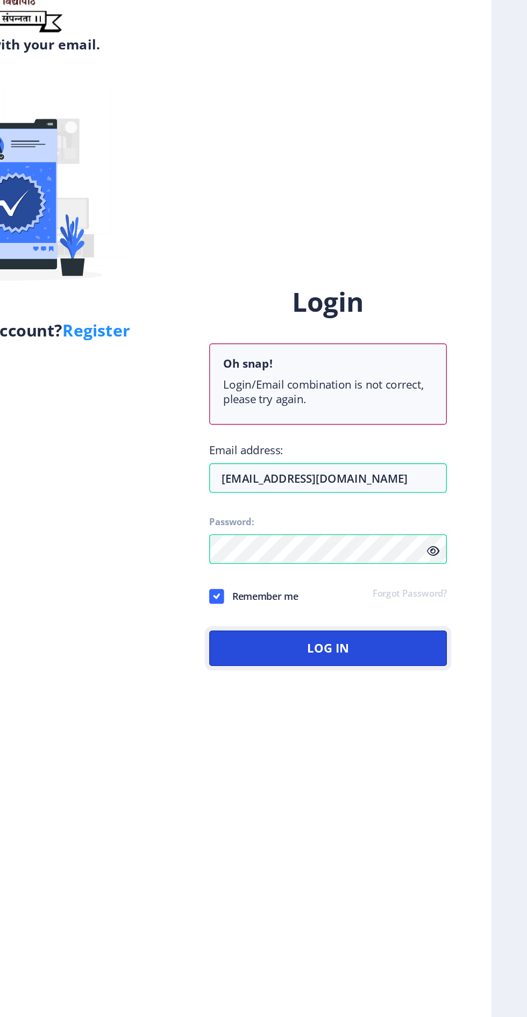
click at [392, 638] on button "Log In" at bounding box center [382, 626] width 173 height 26
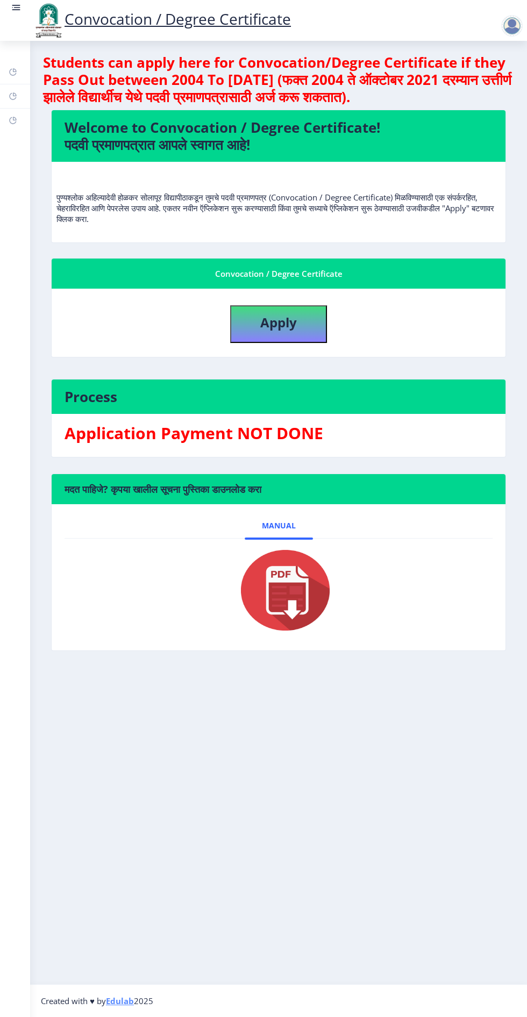
scroll to position [6, 0]
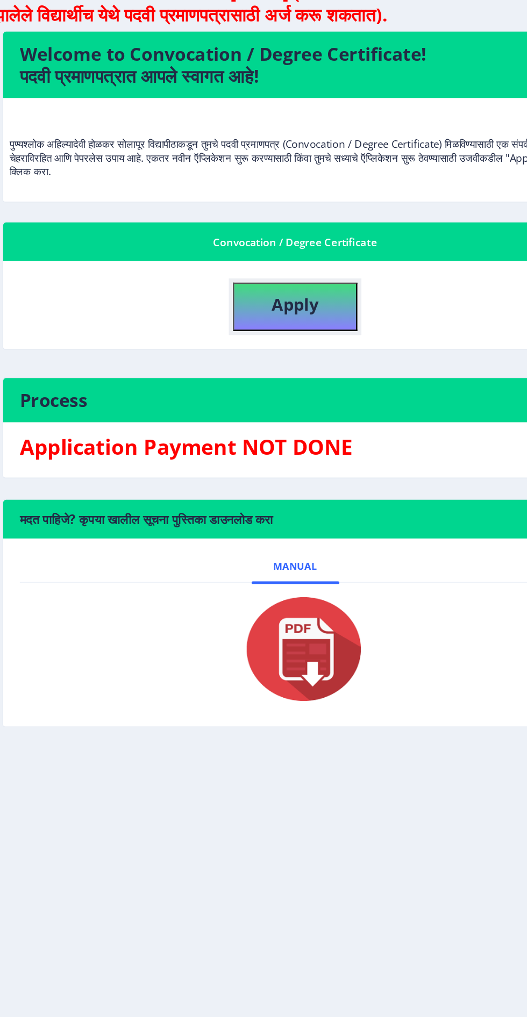
click at [267, 320] on b "Apply" at bounding box center [278, 322] width 37 height 18
select select
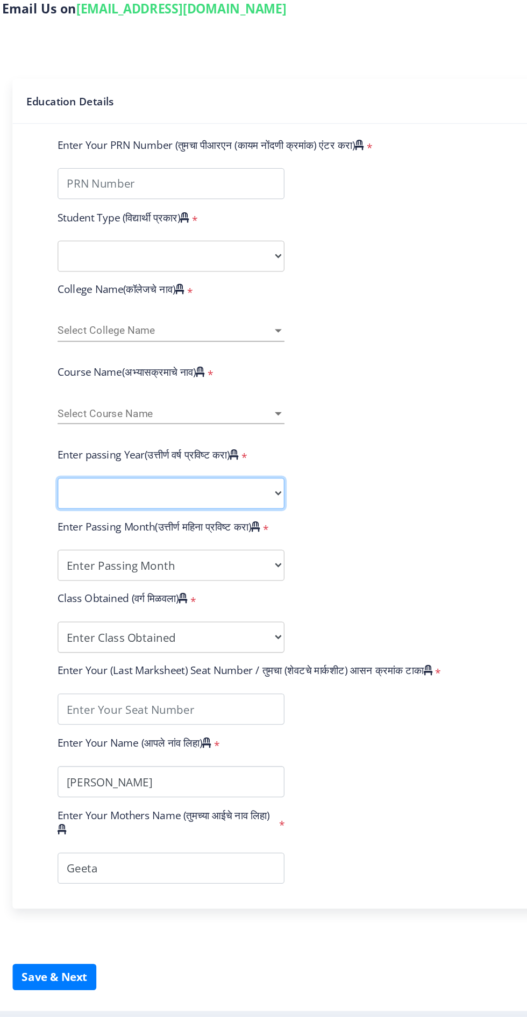
click at [256, 581] on select "2025 2024 2023 2022 2021 2020 2019 2018 2017 2016 2015 2014 2013 2012 2011 2010…" at bounding box center [182, 592] width 176 height 24
select select "2023"
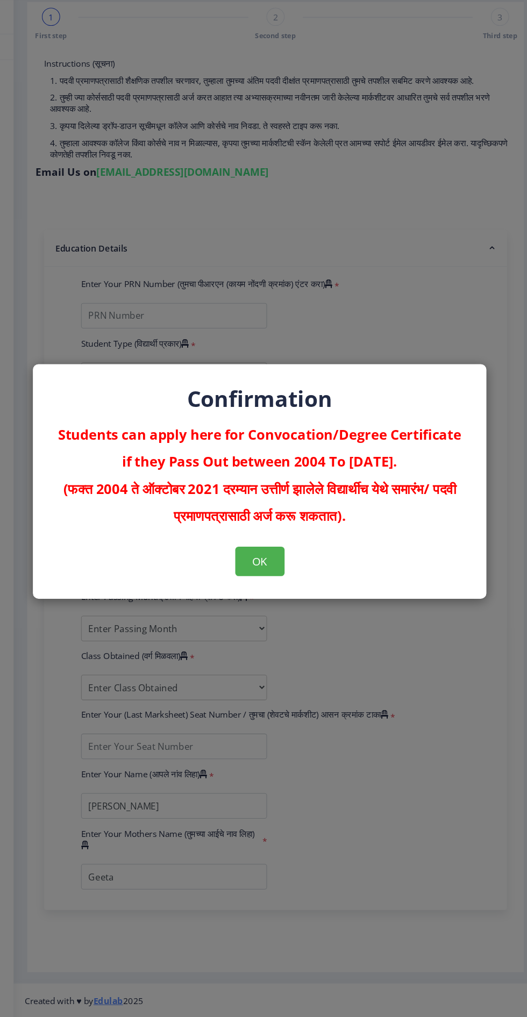
scroll to position [8, 0]
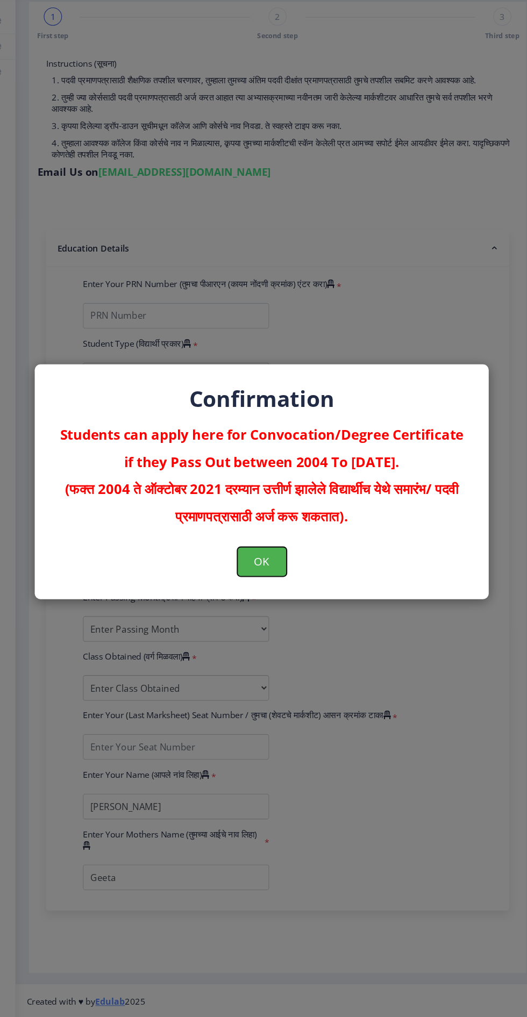
click at [265, 584] on button "OK" at bounding box center [263, 584] width 47 height 28
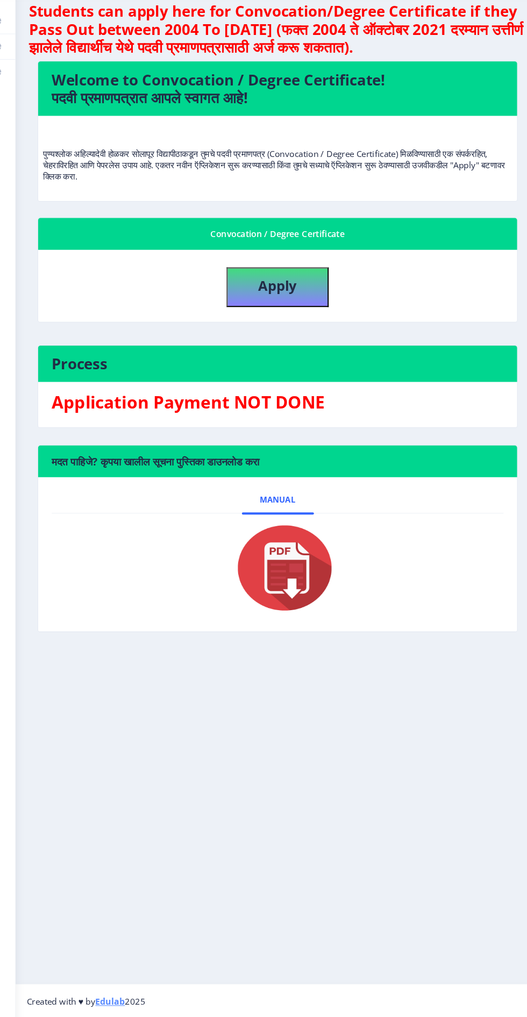
select select
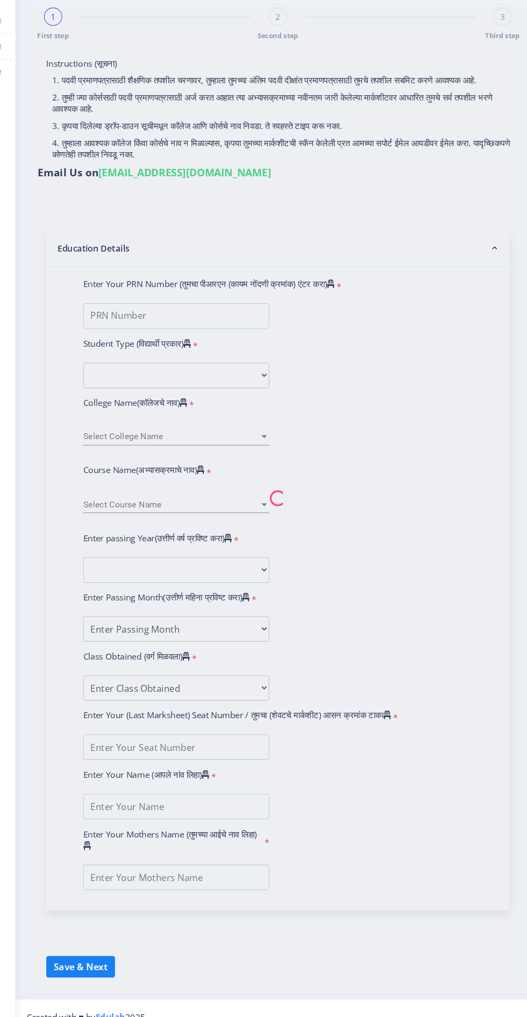
type input "[PERSON_NAME]"
type input "Geeta"
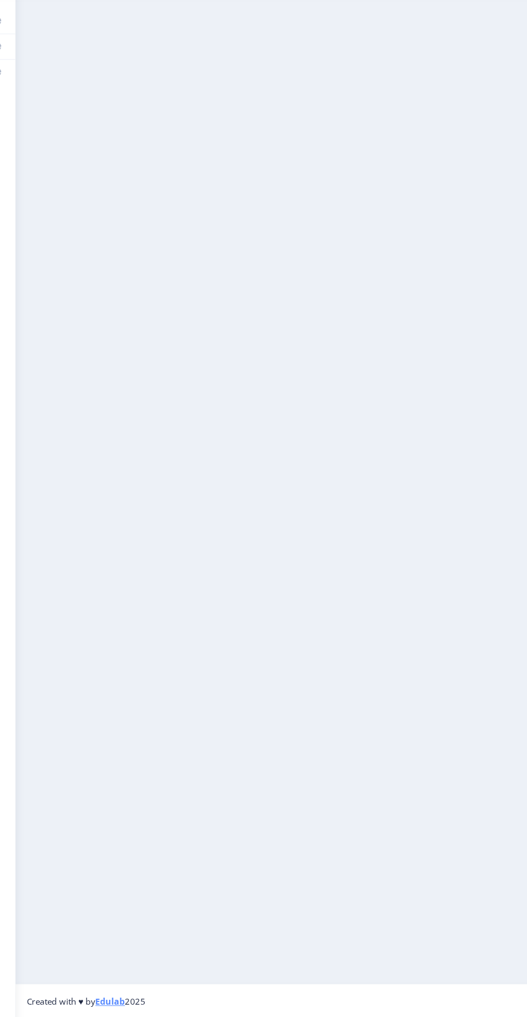
scroll to position [6, 0]
